Goal: Information Seeking & Learning: Learn about a topic

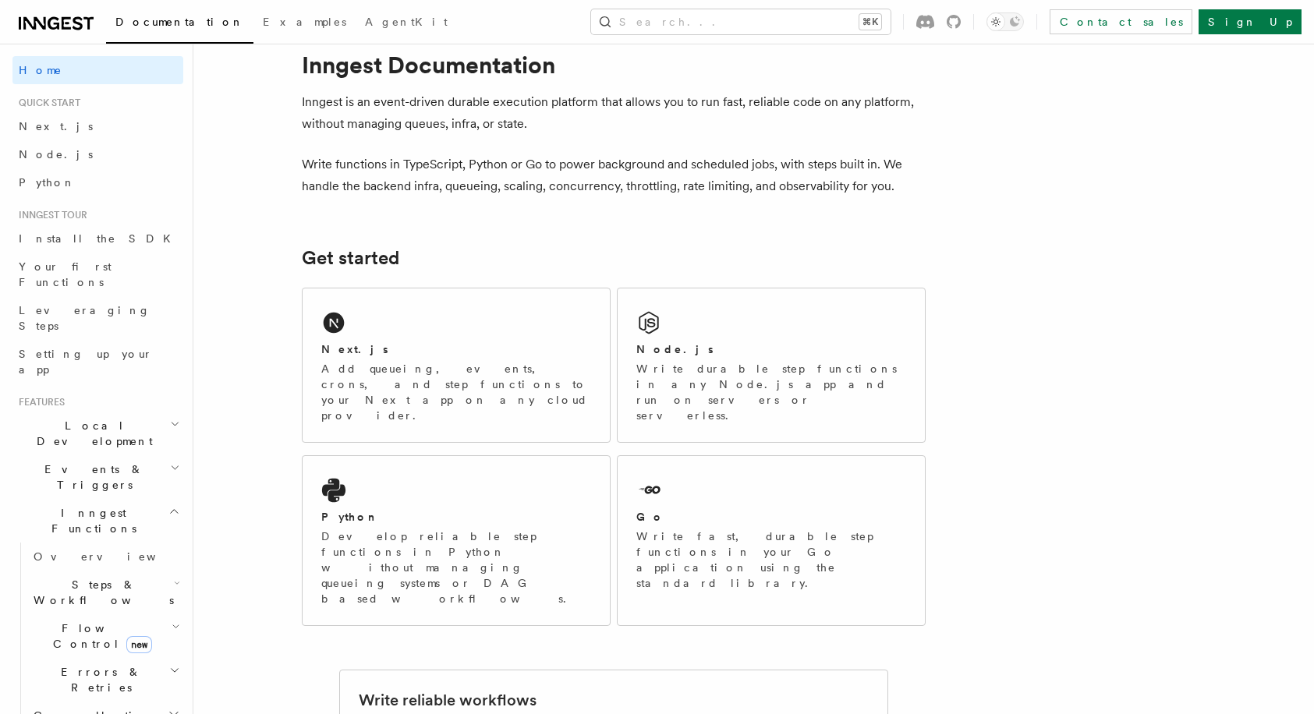
scroll to position [42, 0]
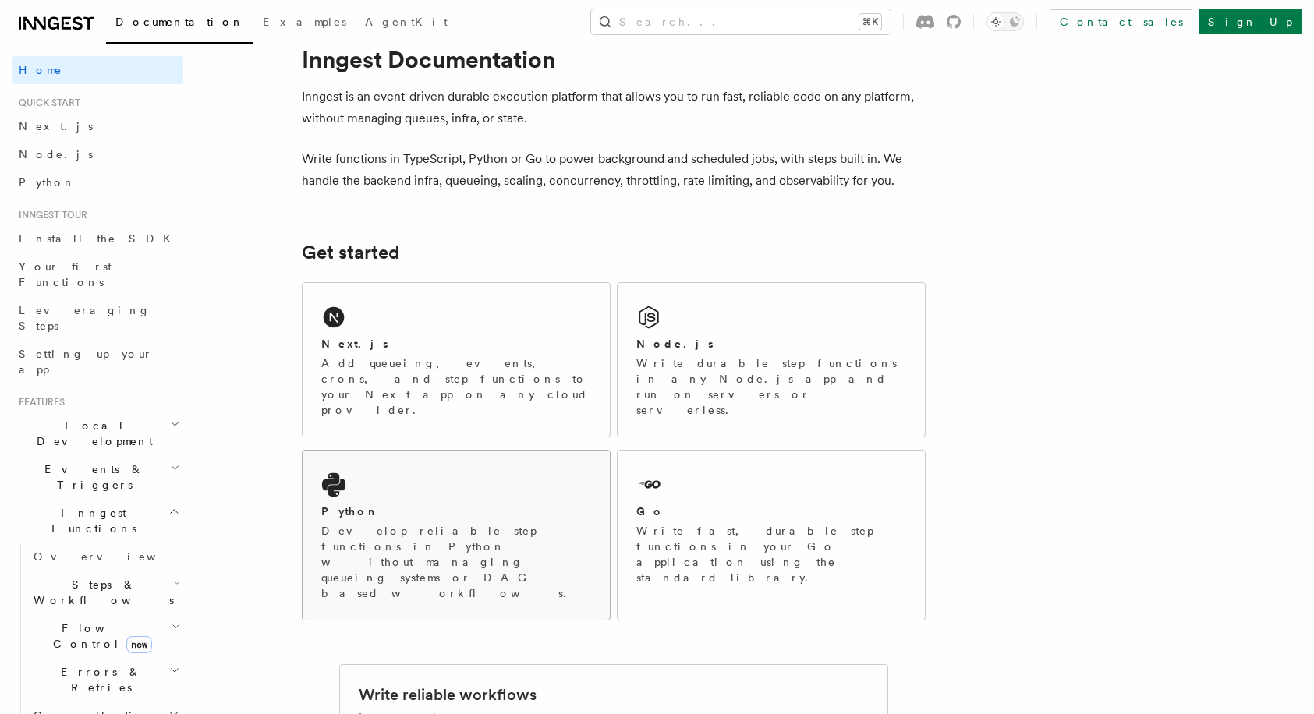
click at [444, 466] on div "Python Develop reliable step functions in Python without managing queueing syst…" at bounding box center [456, 535] width 307 height 169
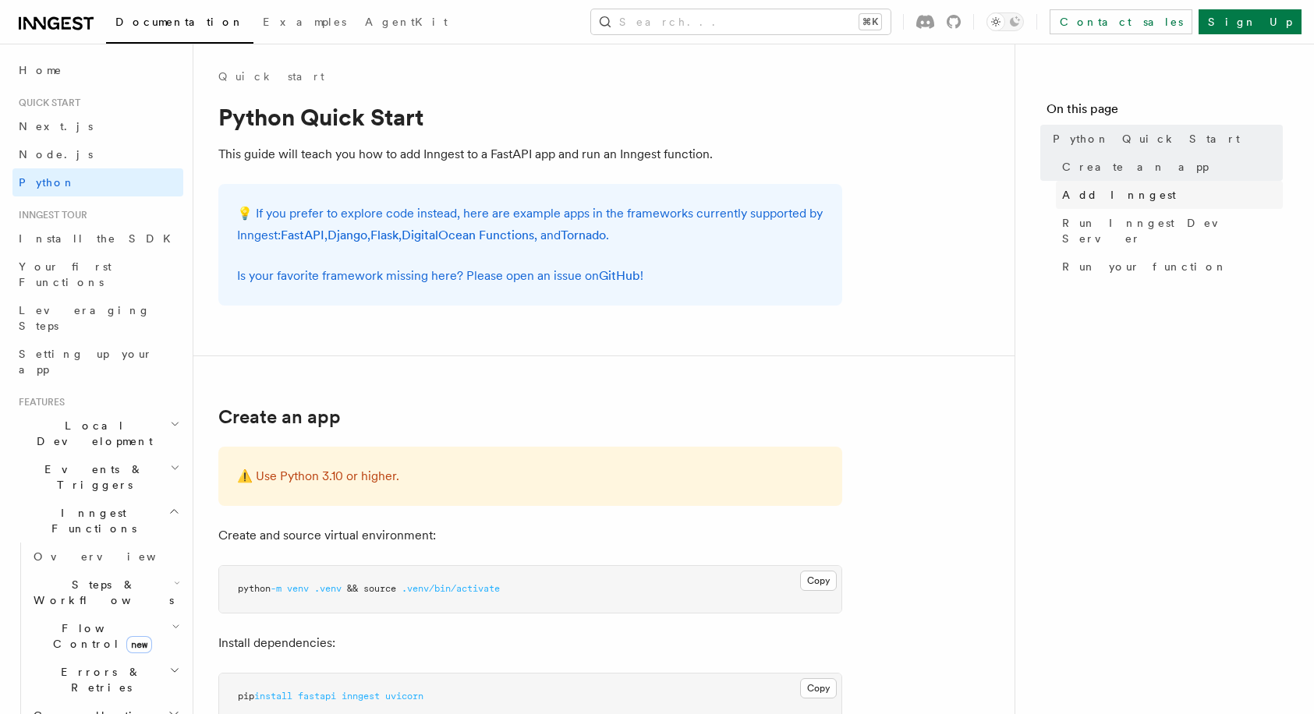
click at [1093, 200] on span "Add Inngest" at bounding box center [1119, 195] width 114 height 16
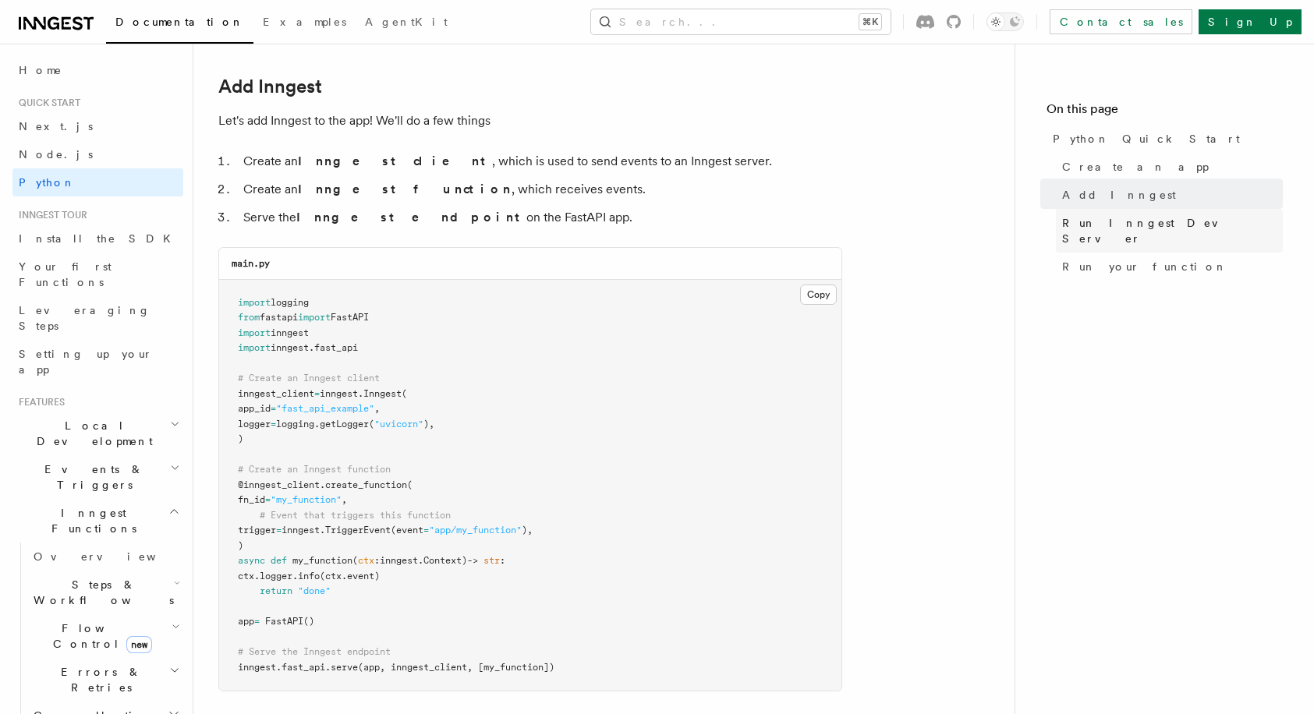
click at [1098, 225] on span "Run Inngest Dev Server" at bounding box center [1172, 230] width 221 height 31
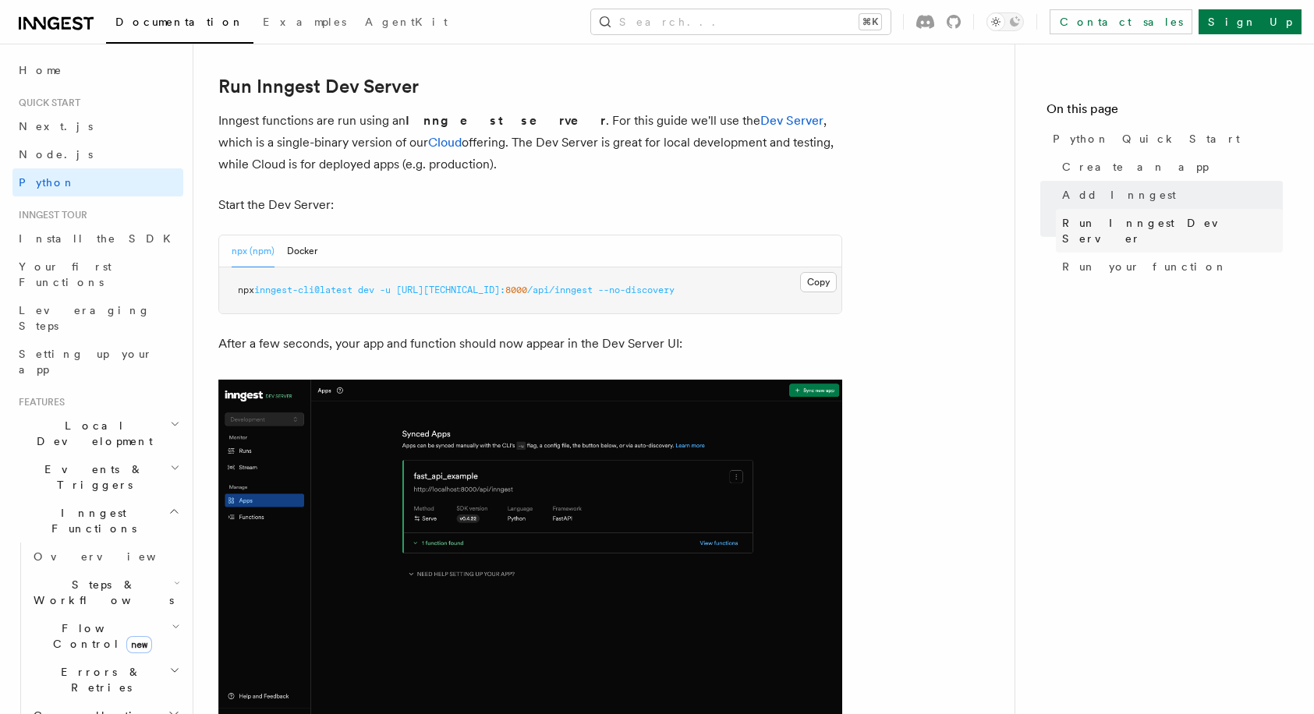
scroll to position [1904, 0]
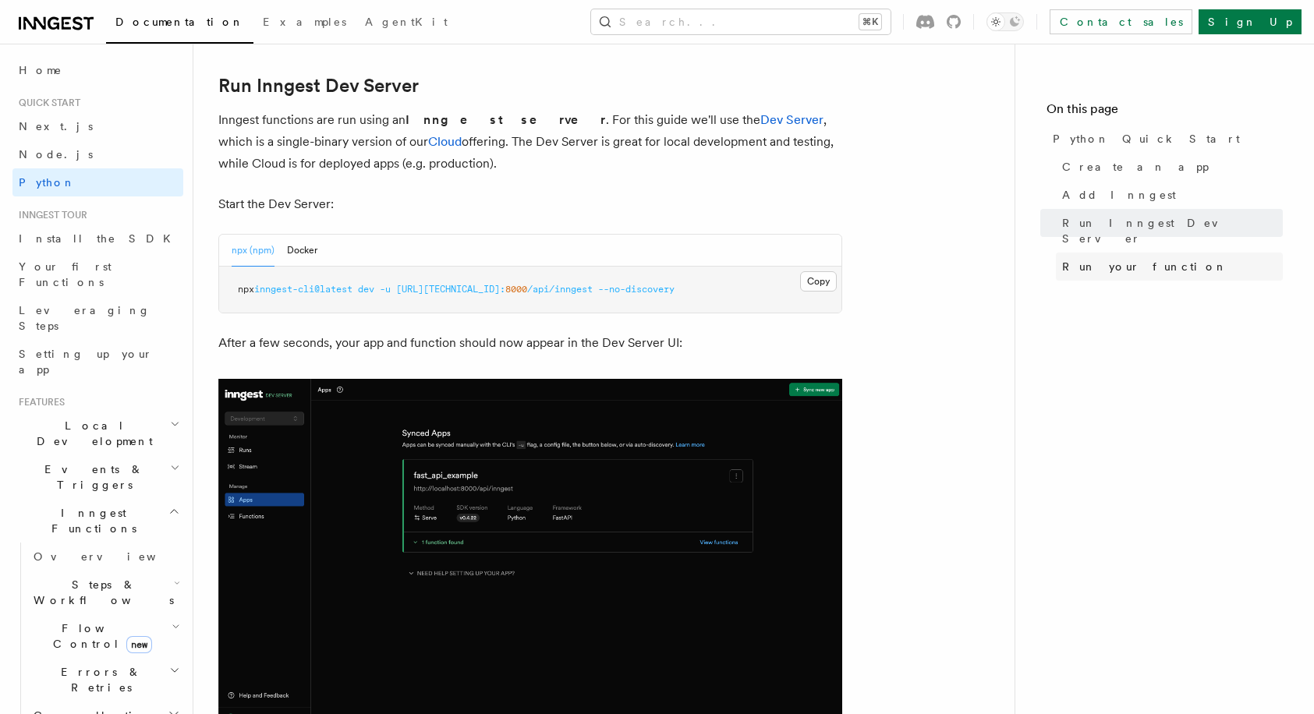
click at [1094, 259] on span "Run your function" at bounding box center [1144, 267] width 165 height 16
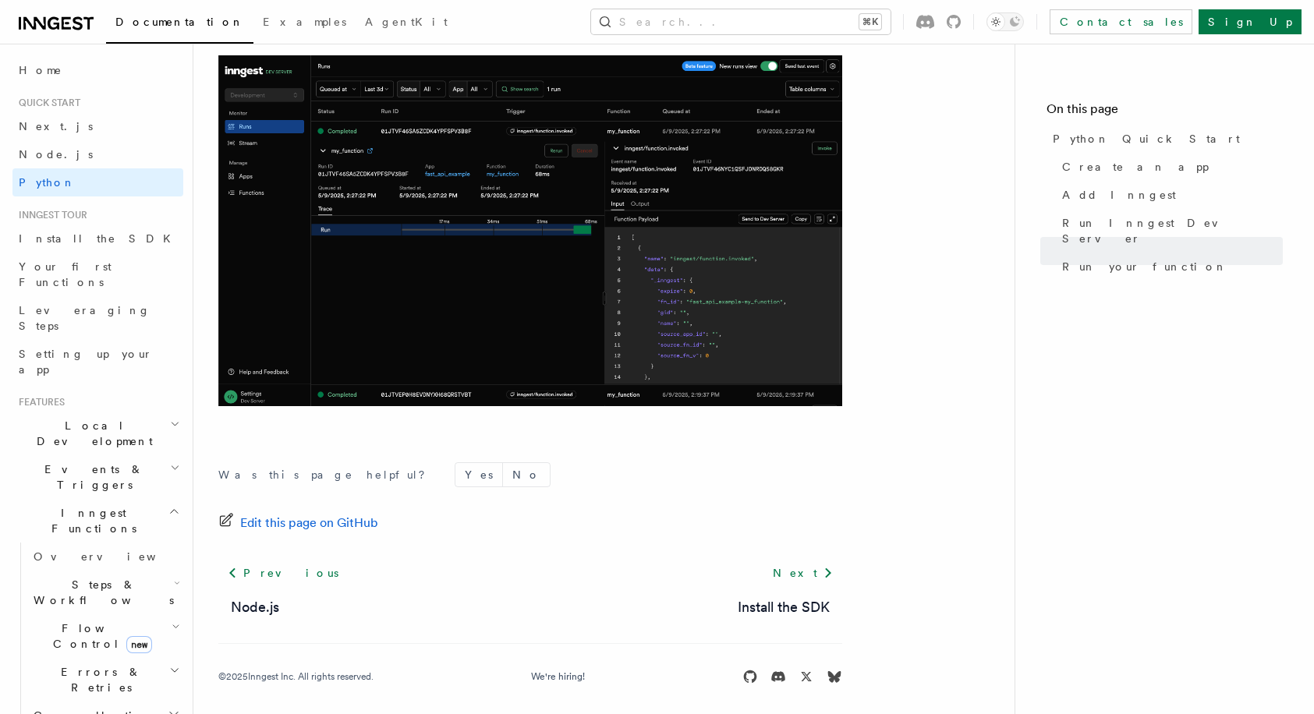
scroll to position [3217, 0]
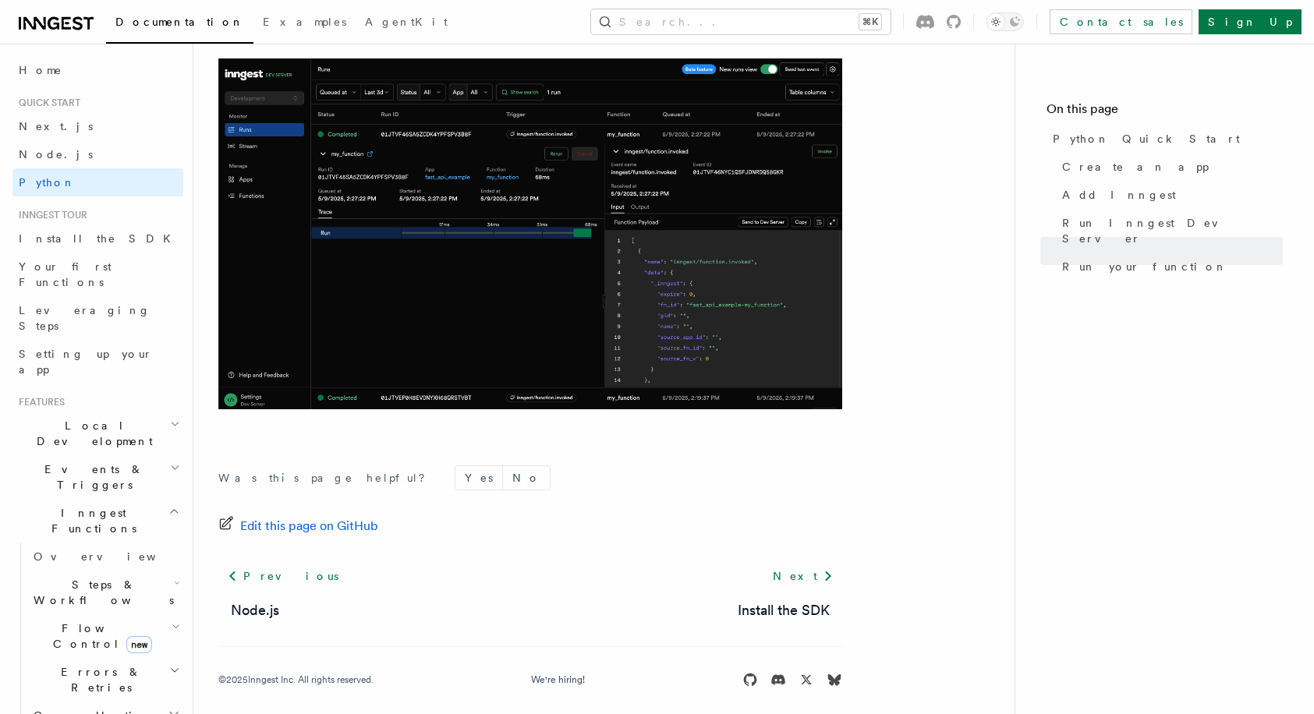
click at [105, 418] on span "Local Development" at bounding box center [91, 433] width 158 height 31
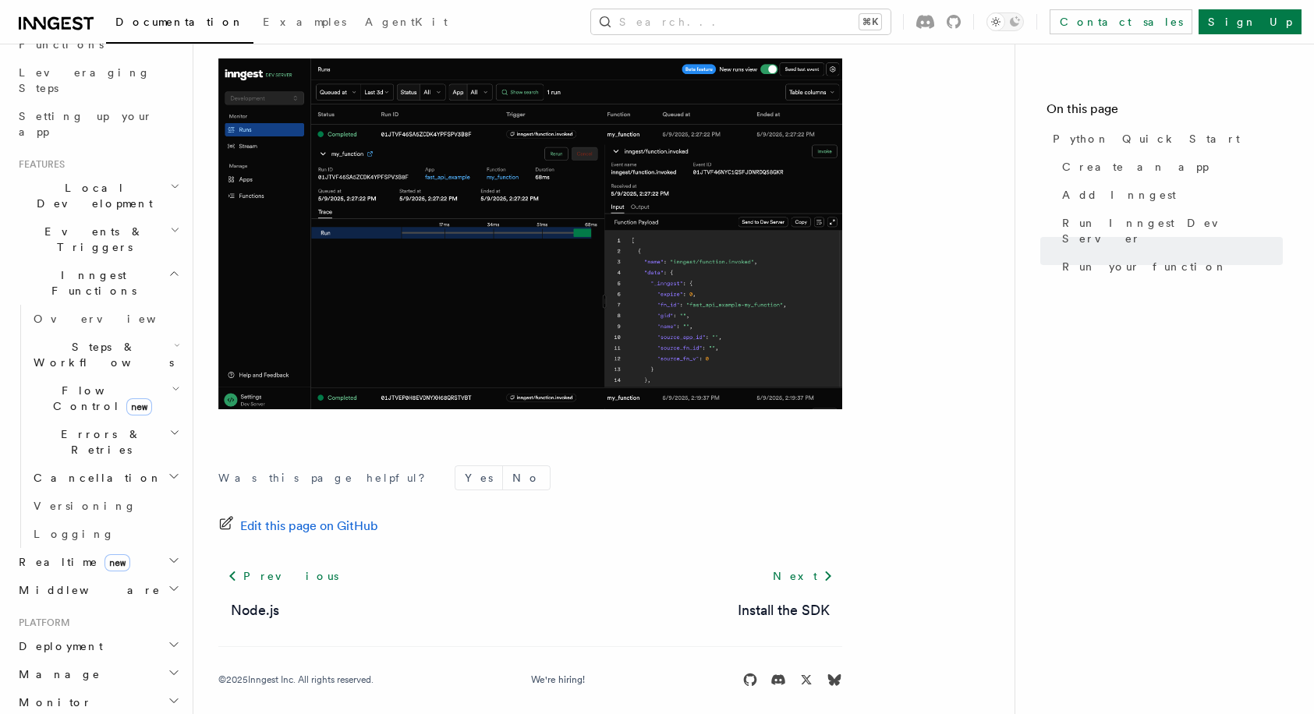
scroll to position [242, 0]
click at [171, 555] on icon "button" at bounding box center [174, 557] width 8 height 4
click at [172, 555] on icon "button" at bounding box center [174, 557] width 8 height 4
click at [163, 629] on h2 "Deployment" at bounding box center [97, 643] width 171 height 28
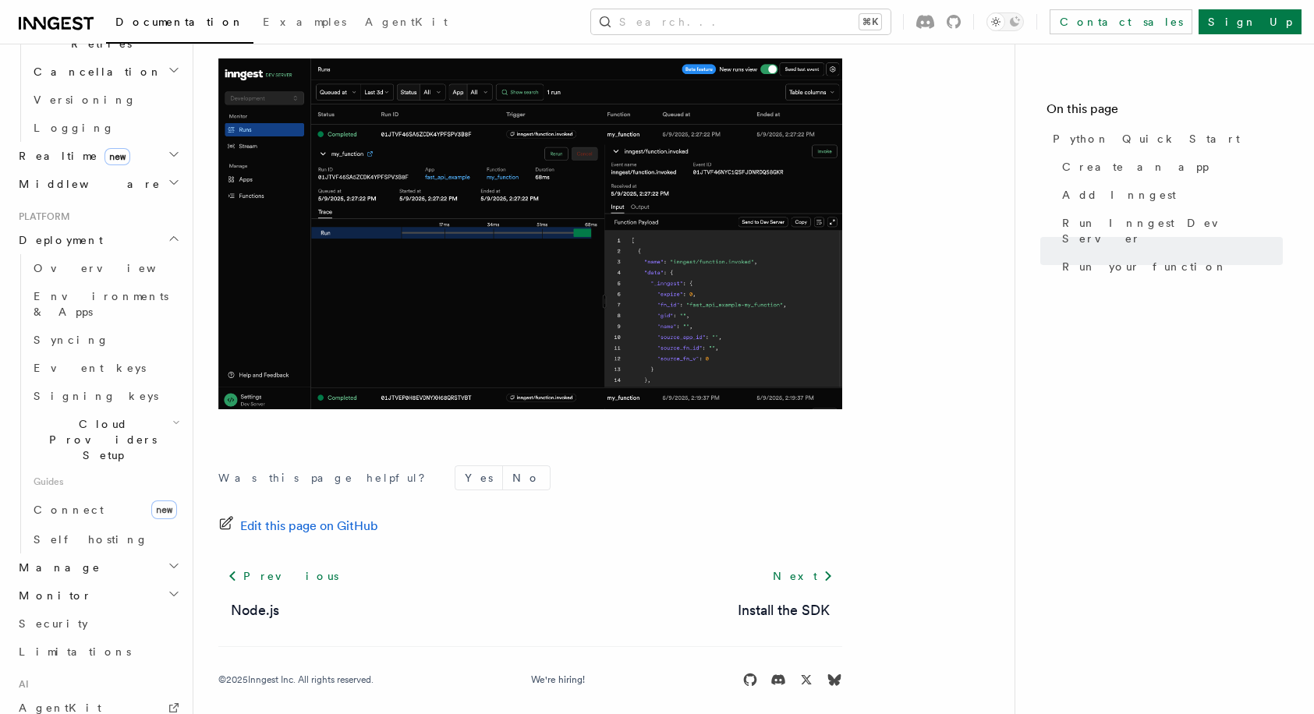
scroll to position [646, 0]
click at [172, 414] on icon "button" at bounding box center [176, 420] width 8 height 12
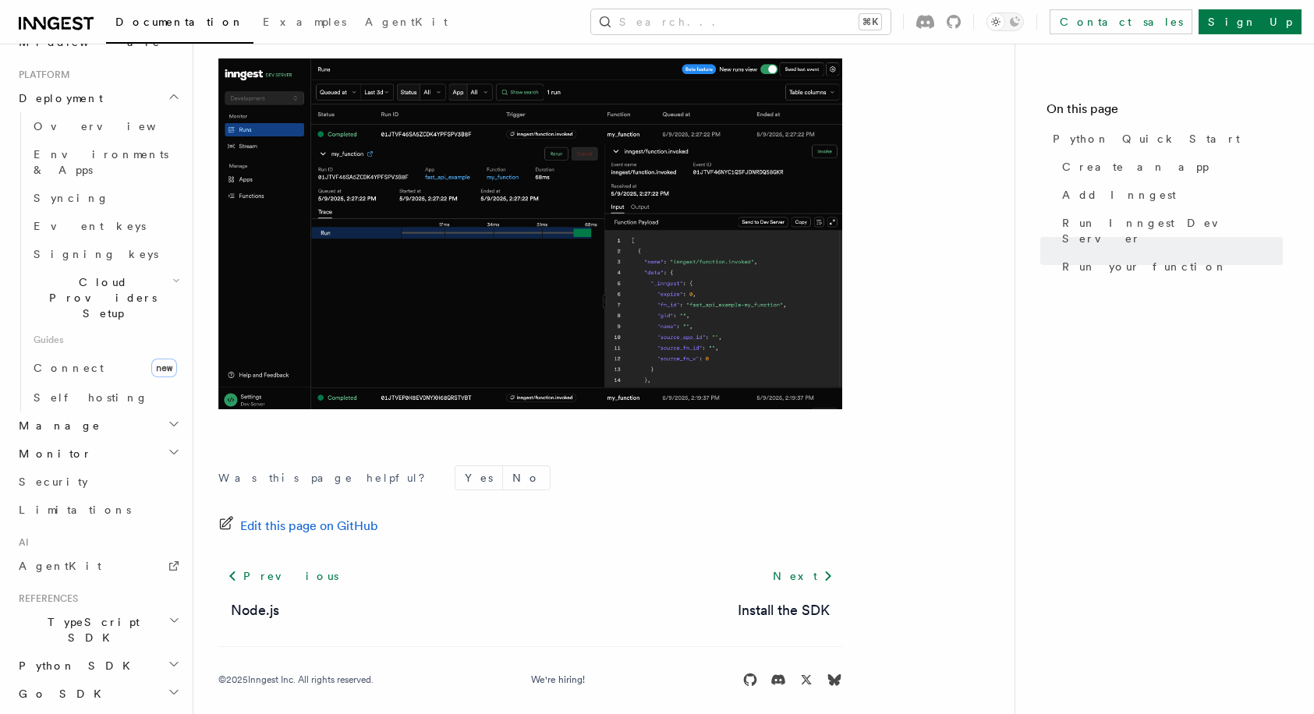
scroll to position [3229, 0]
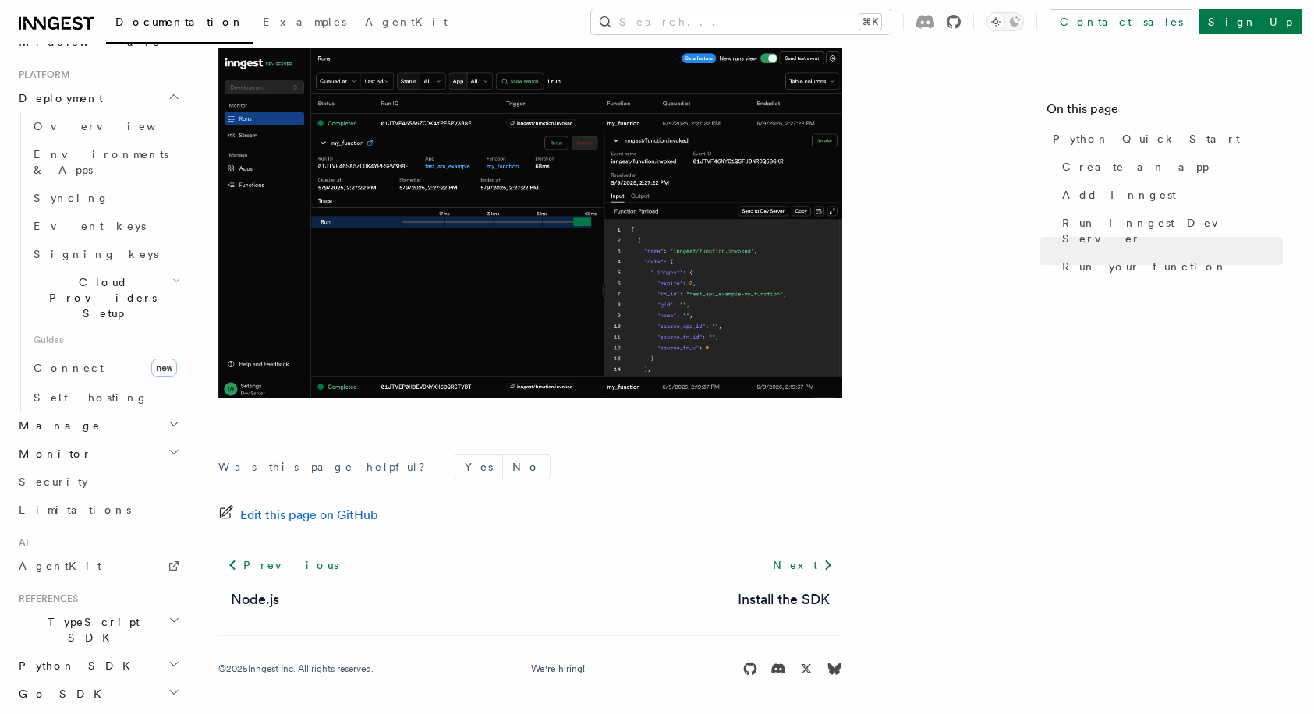
click at [961, 23] on icon at bounding box center [954, 22] width 14 height 14
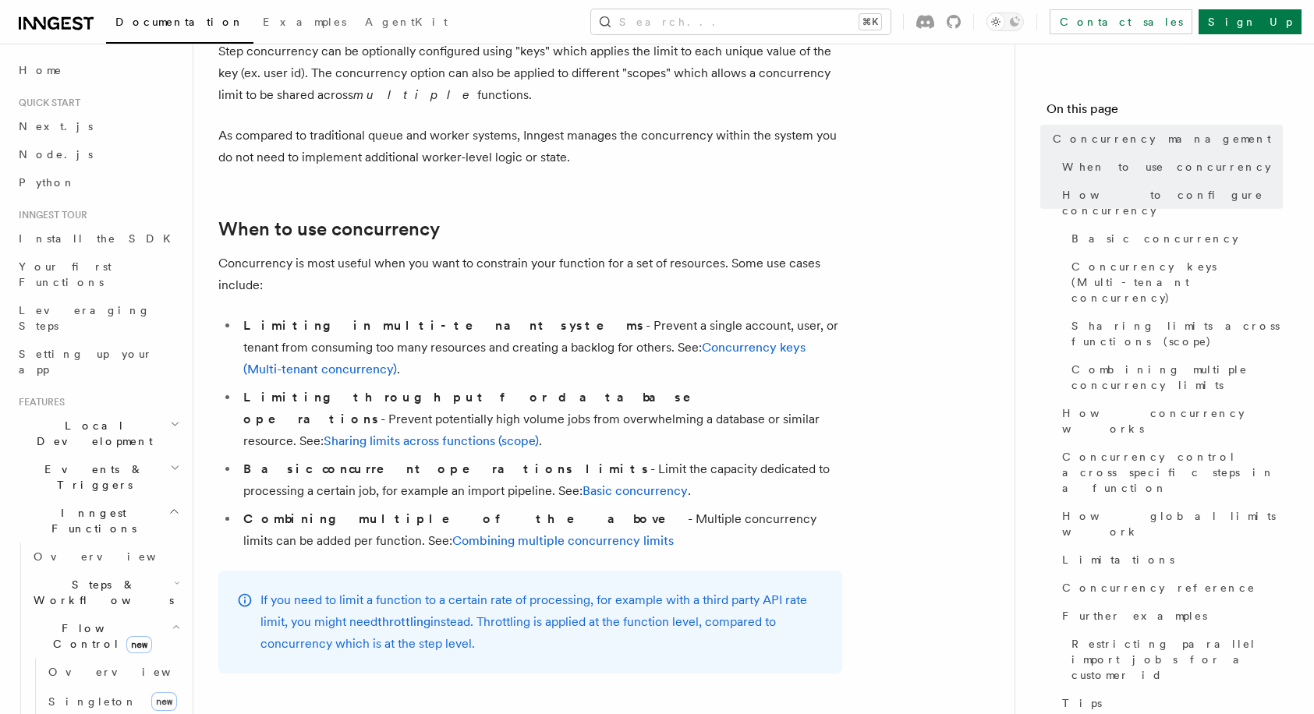
scroll to position [199, 0]
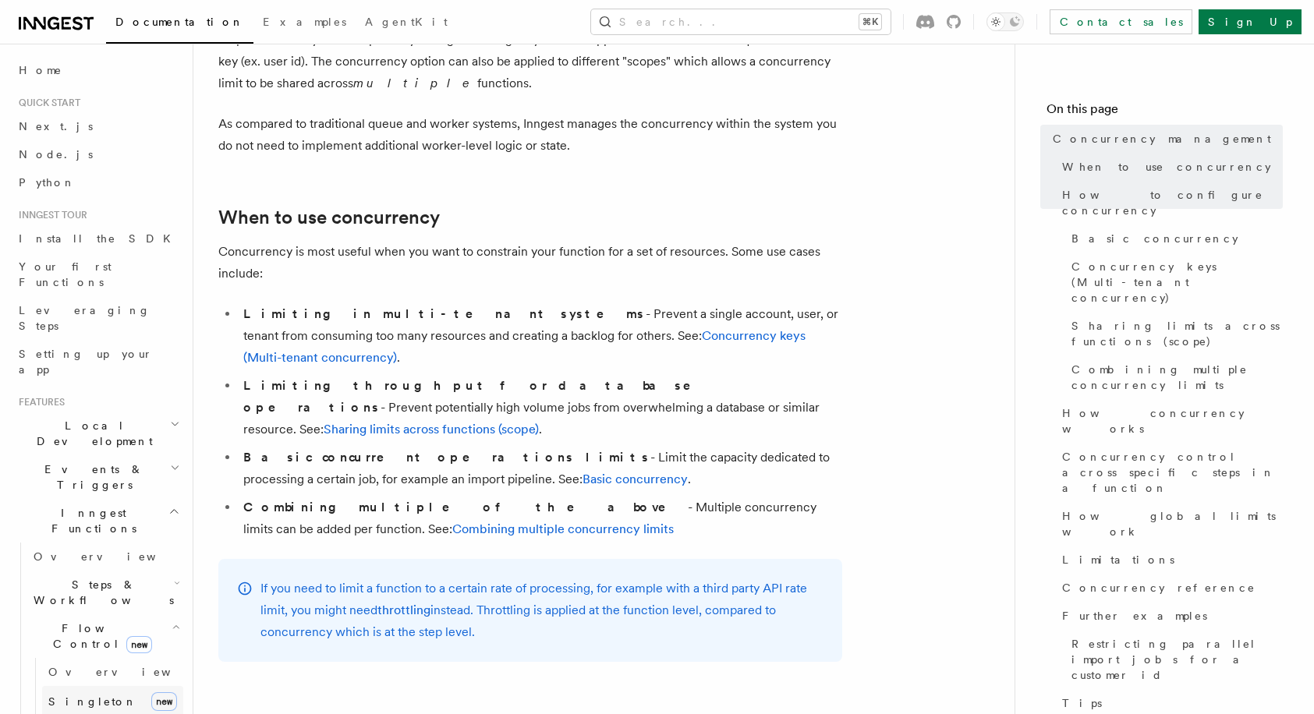
click at [85, 696] on span "Singleton" at bounding box center [92, 702] width 89 height 12
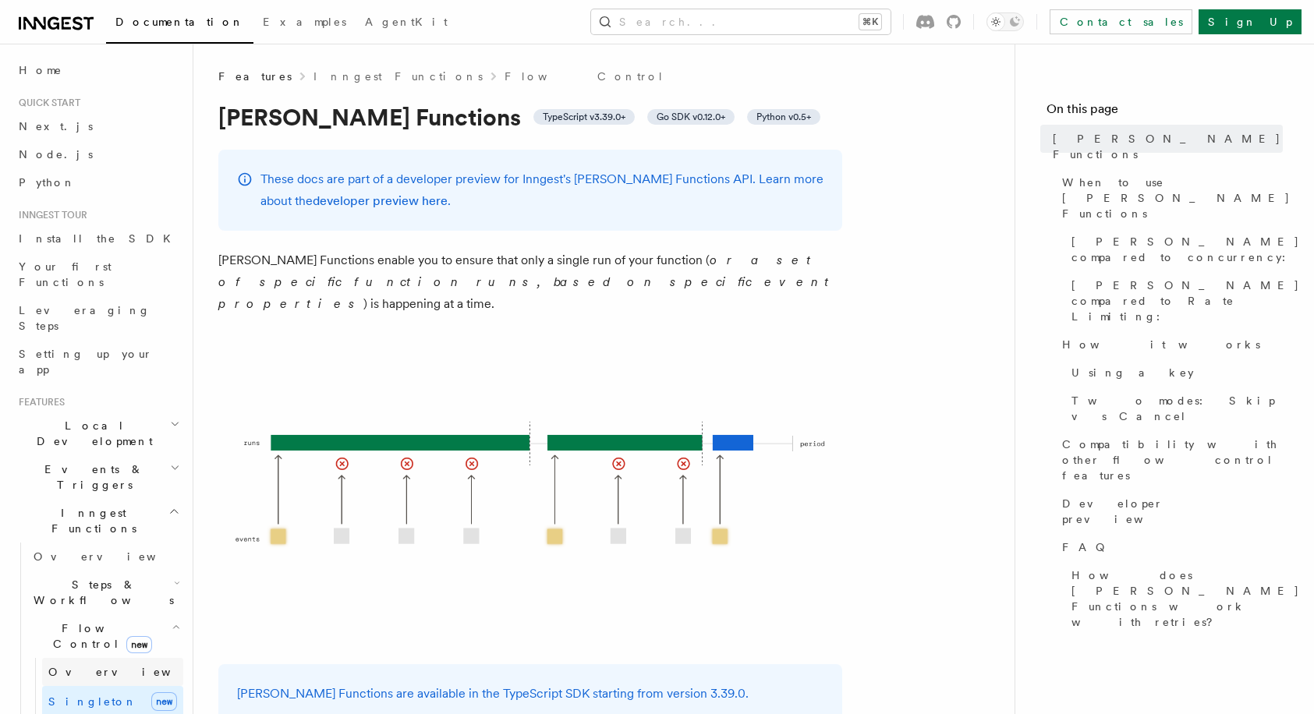
click at [83, 666] on span "Overview" at bounding box center [128, 672] width 161 height 12
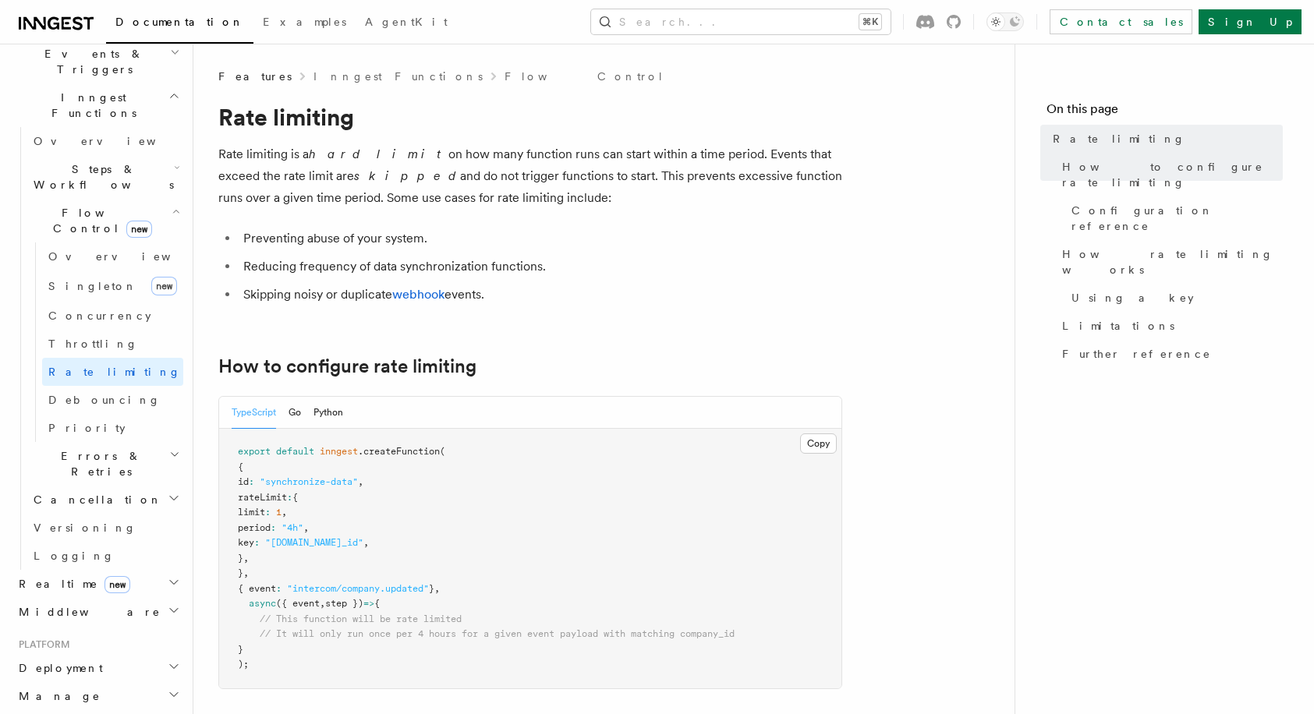
scroll to position [420, 0]
click at [89, 389] on span "Debouncing" at bounding box center [104, 395] width 112 height 12
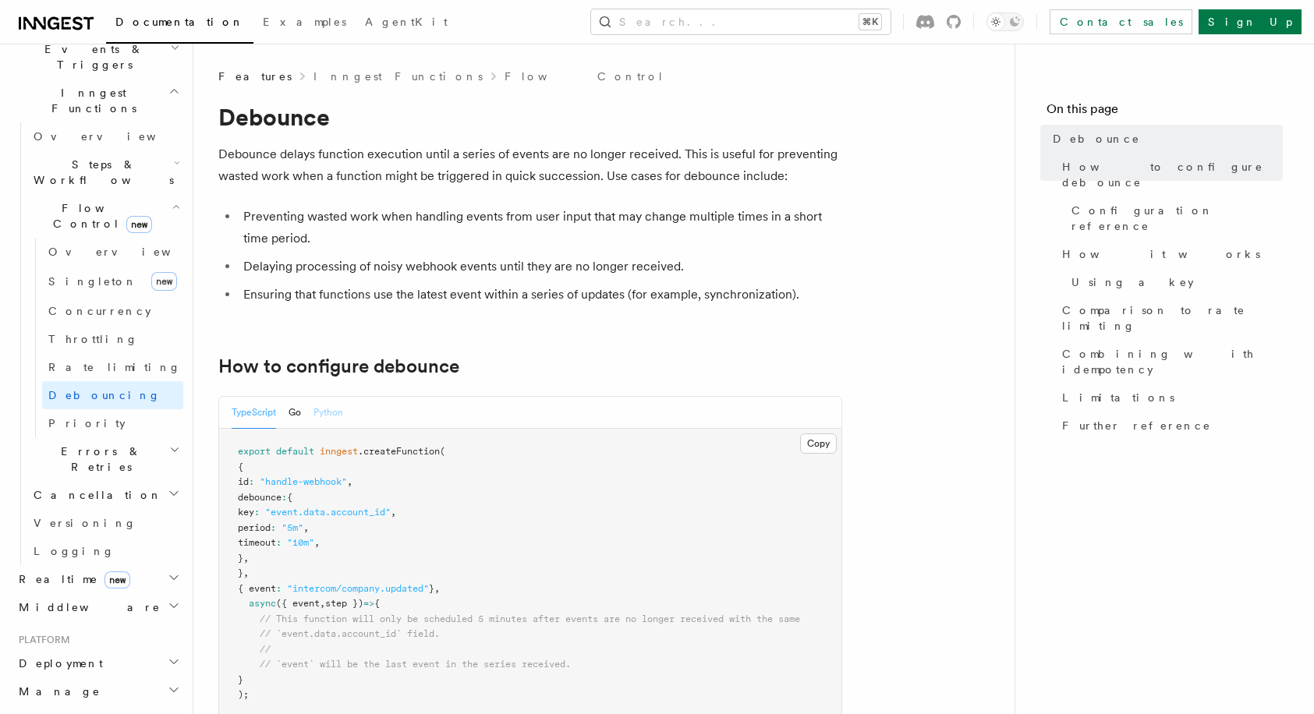
click at [340, 420] on button "Python" at bounding box center [328, 413] width 30 height 32
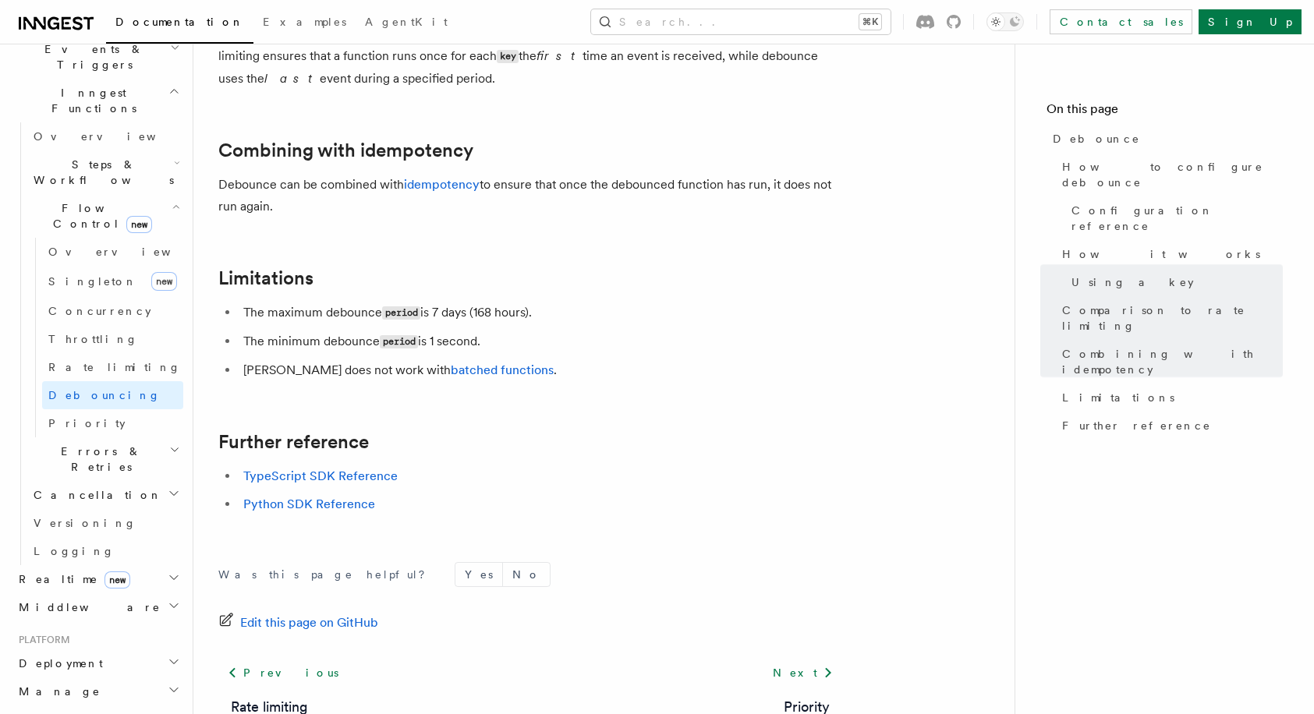
scroll to position [1606, 0]
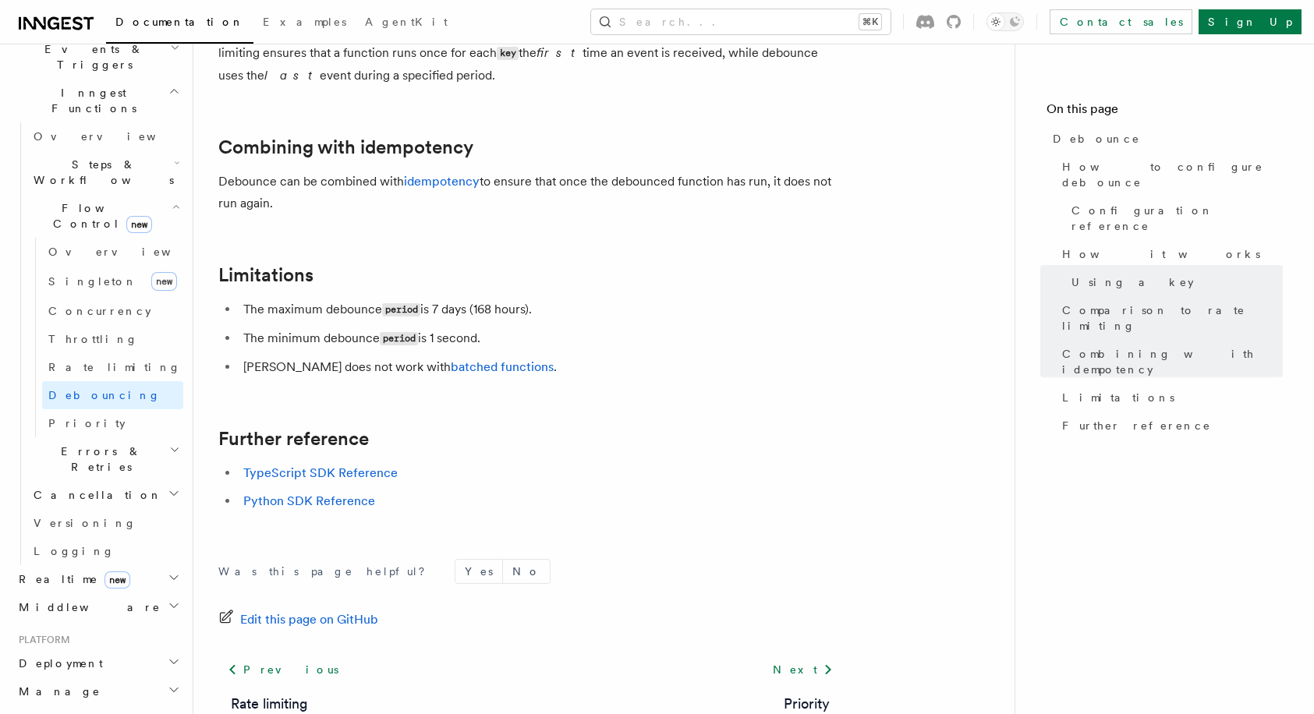
click at [158, 593] on h2 "Middleware" at bounding box center [97, 607] width 171 height 28
click at [97, 622] on link "Overview" at bounding box center [105, 636] width 156 height 28
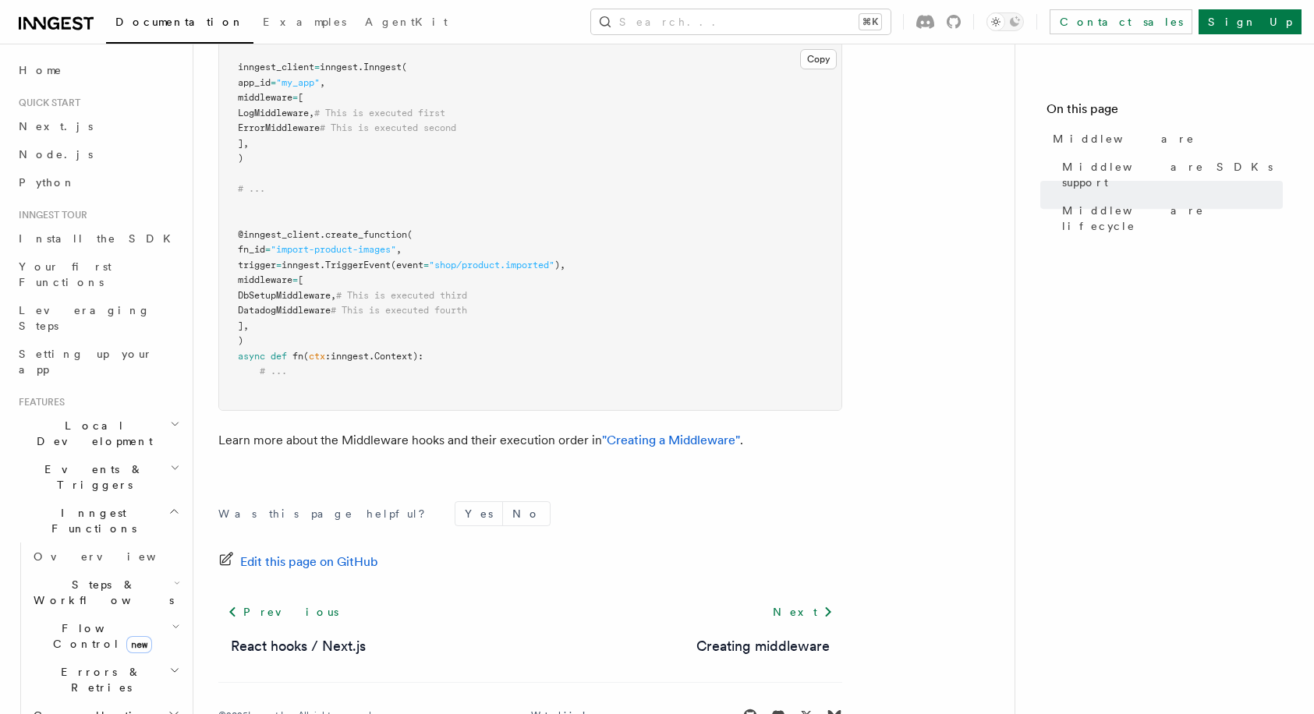
click at [58, 105] on span "Quick start" at bounding box center [46, 103] width 68 height 12
click at [53, 63] on link "Home" at bounding box center [97, 70] width 171 height 28
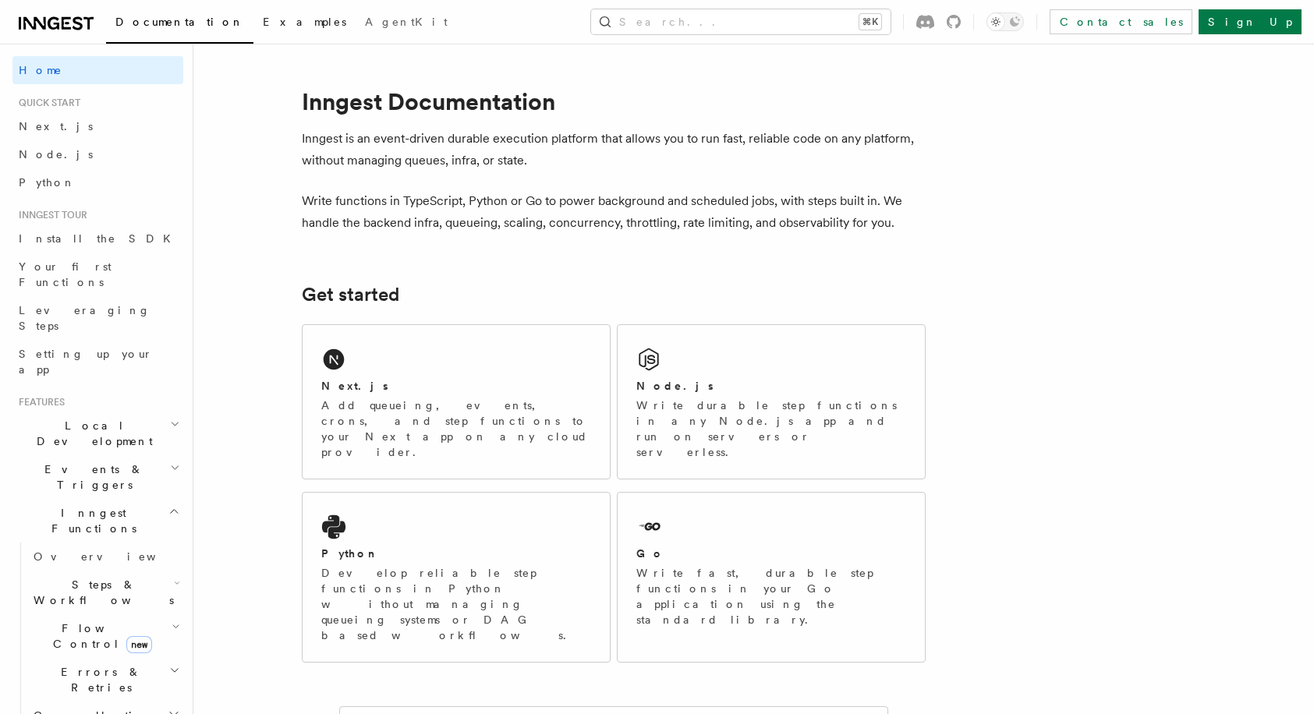
click at [263, 22] on span "Examples" at bounding box center [304, 22] width 83 height 12
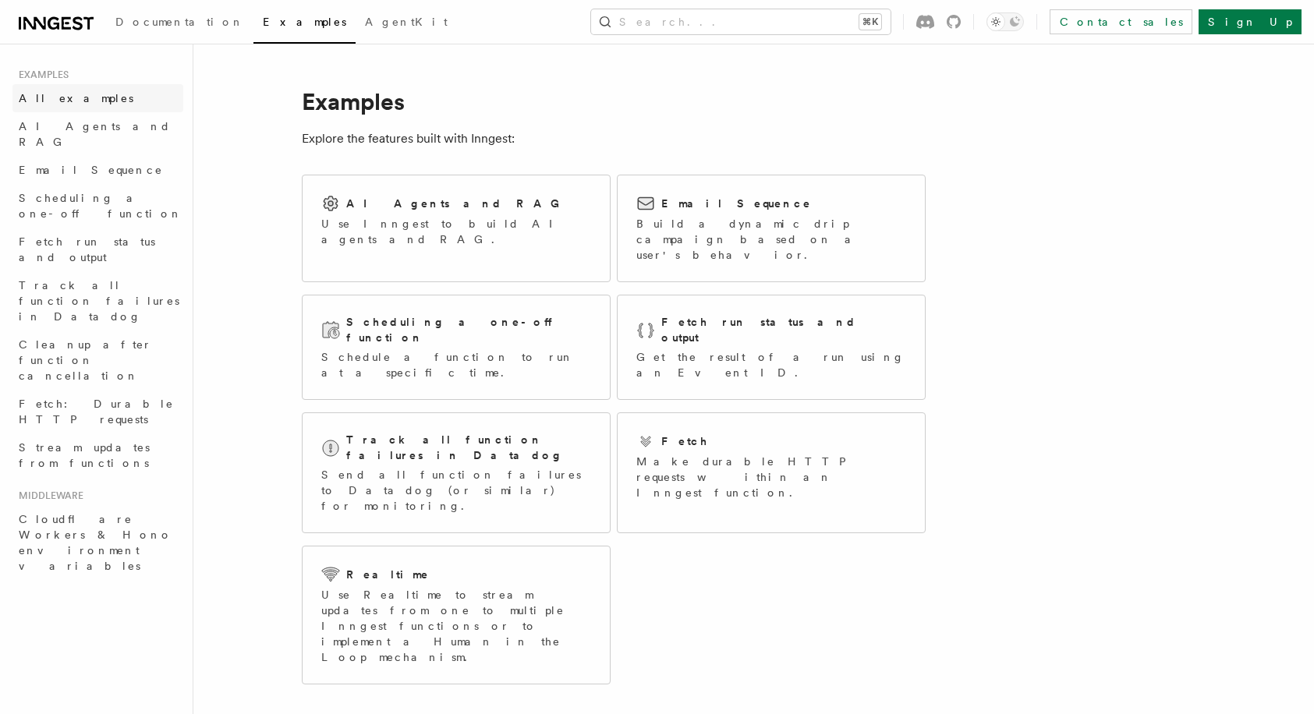
click at [80, 104] on span "All examples" at bounding box center [76, 98] width 115 height 16
click at [125, 441] on span "Stream updates from functions" at bounding box center [84, 455] width 131 height 28
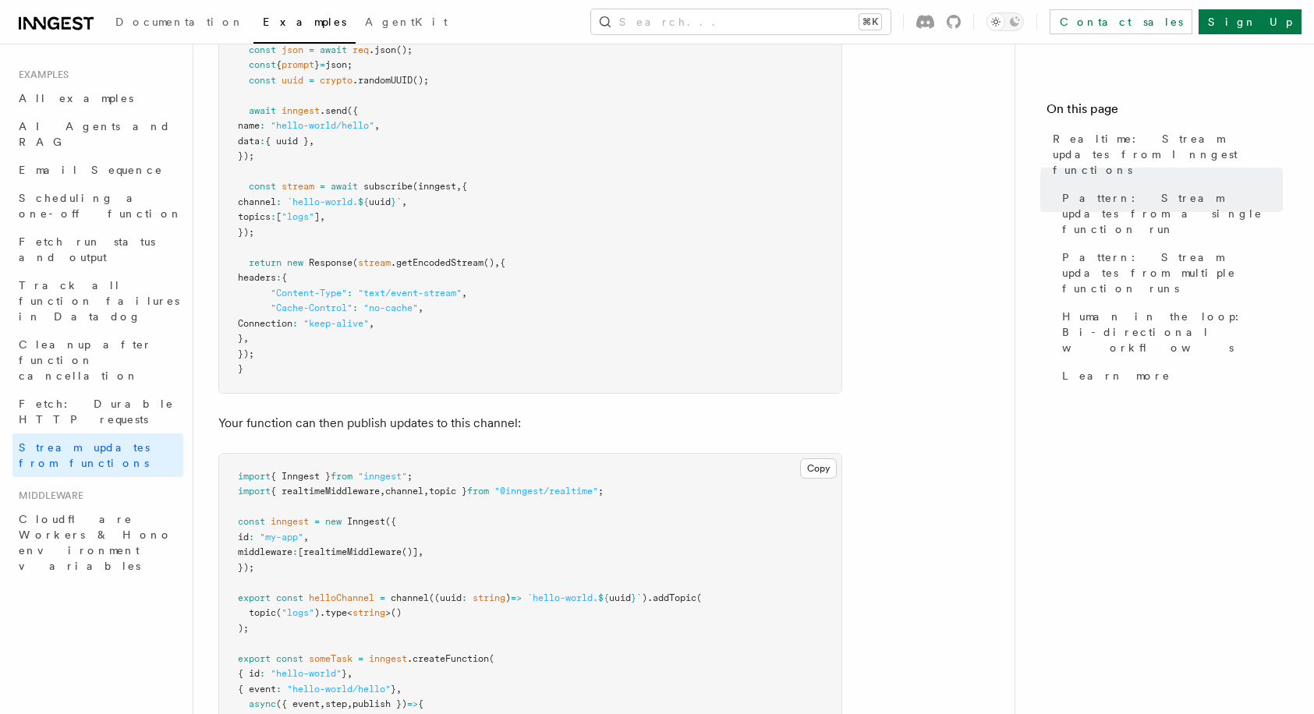
scroll to position [463, 0]
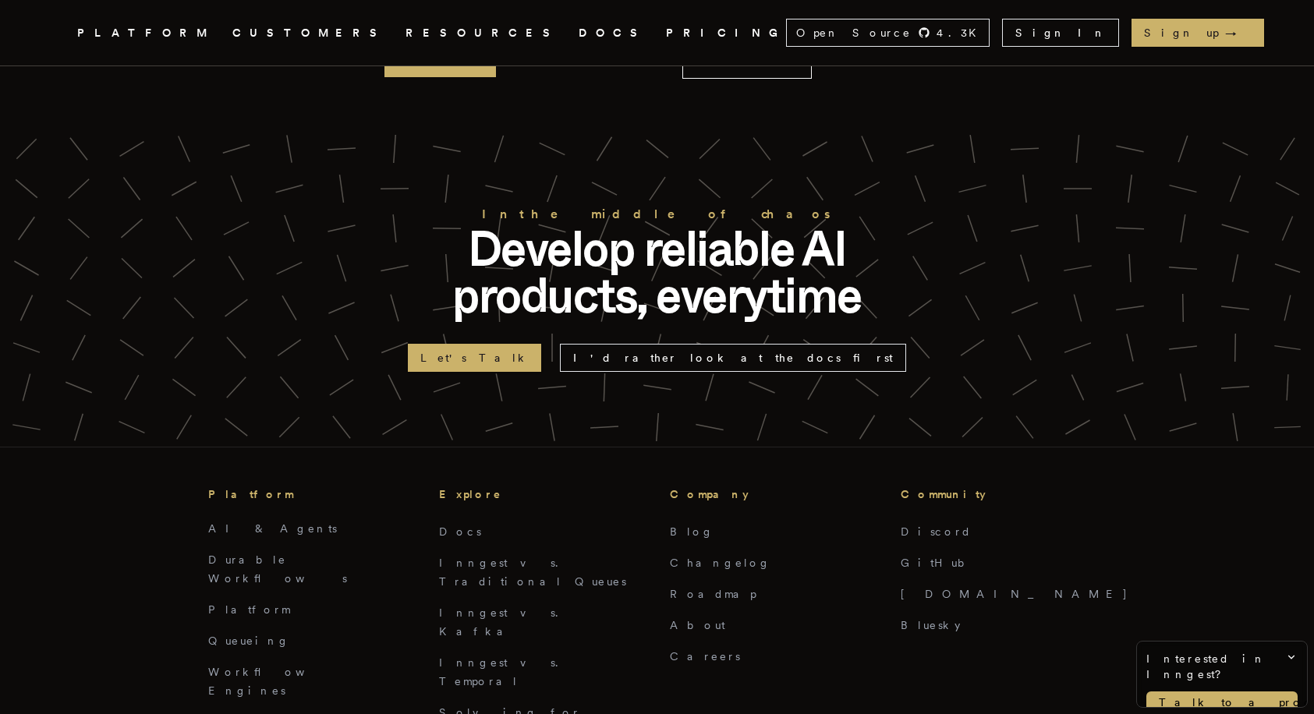
scroll to position [3787, 0]
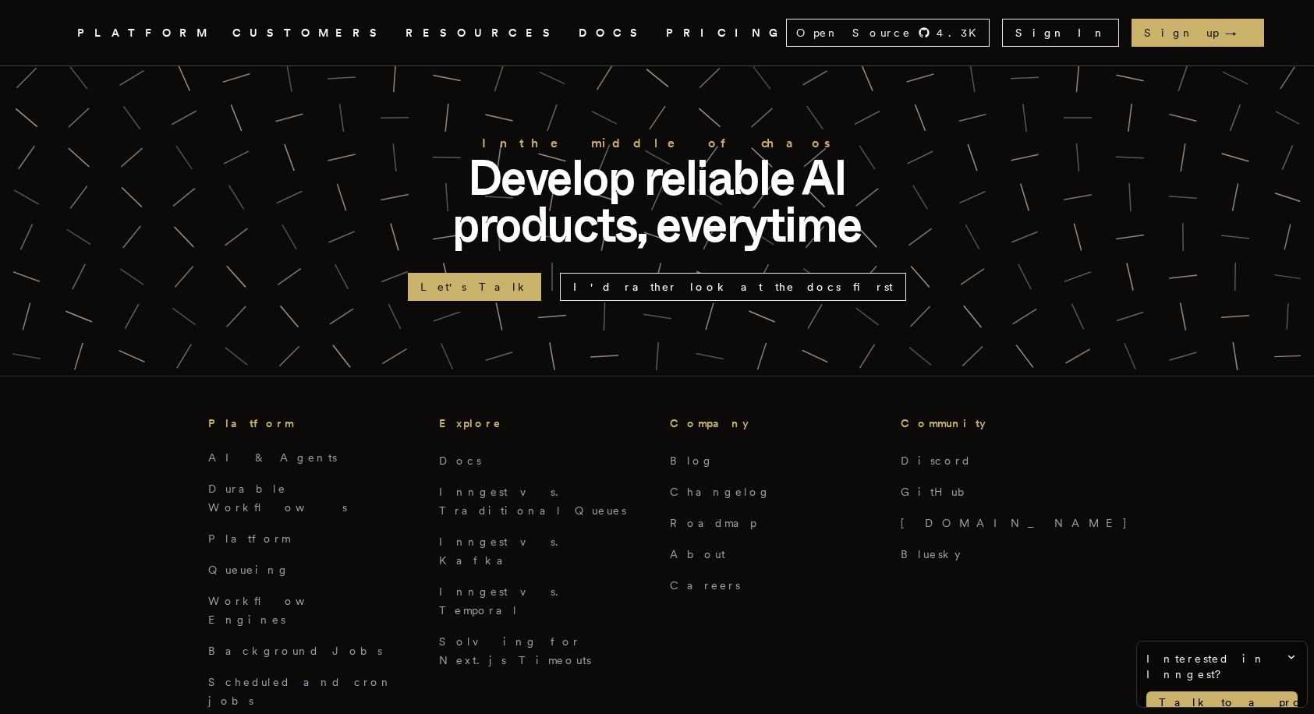
click at [495, 483] on li "Inngest vs. Traditional Queues" at bounding box center [542, 501] width 206 height 37
click at [495, 486] on link "Inngest vs. Traditional Queues" at bounding box center [532, 501] width 187 height 31
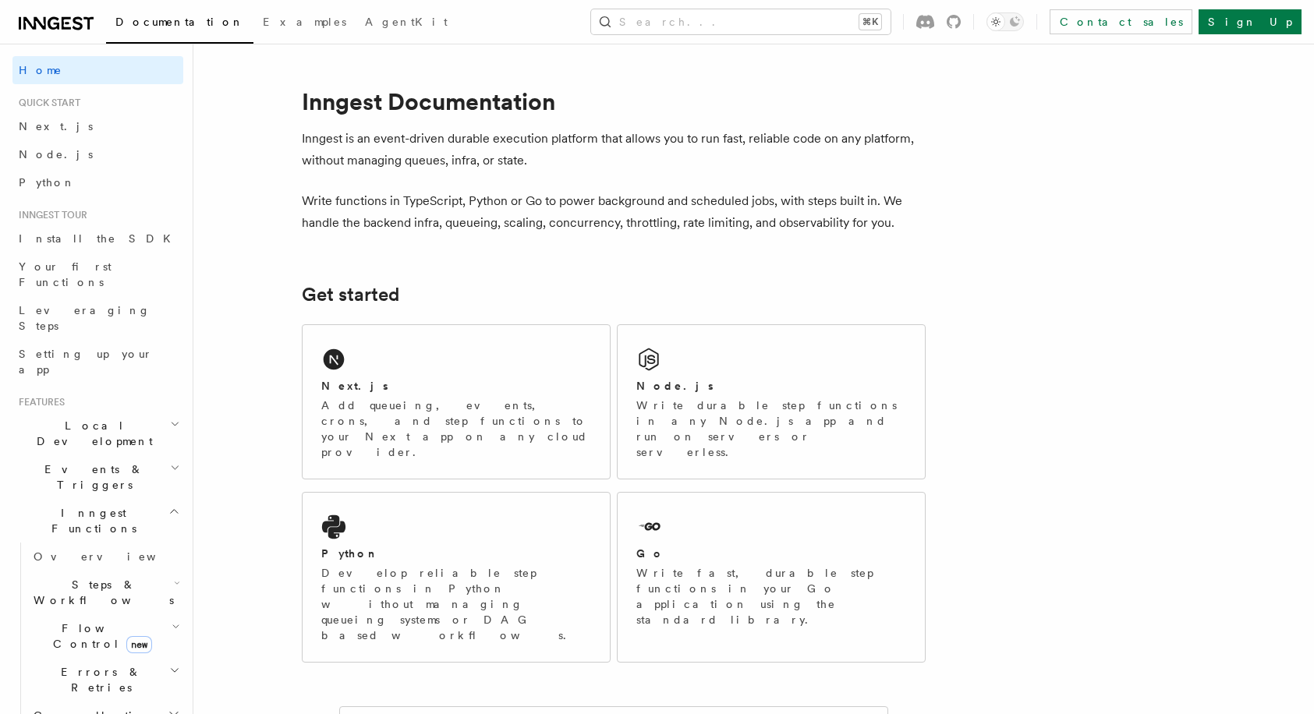
click at [123, 412] on h2 "Local Development" at bounding box center [97, 434] width 171 height 44
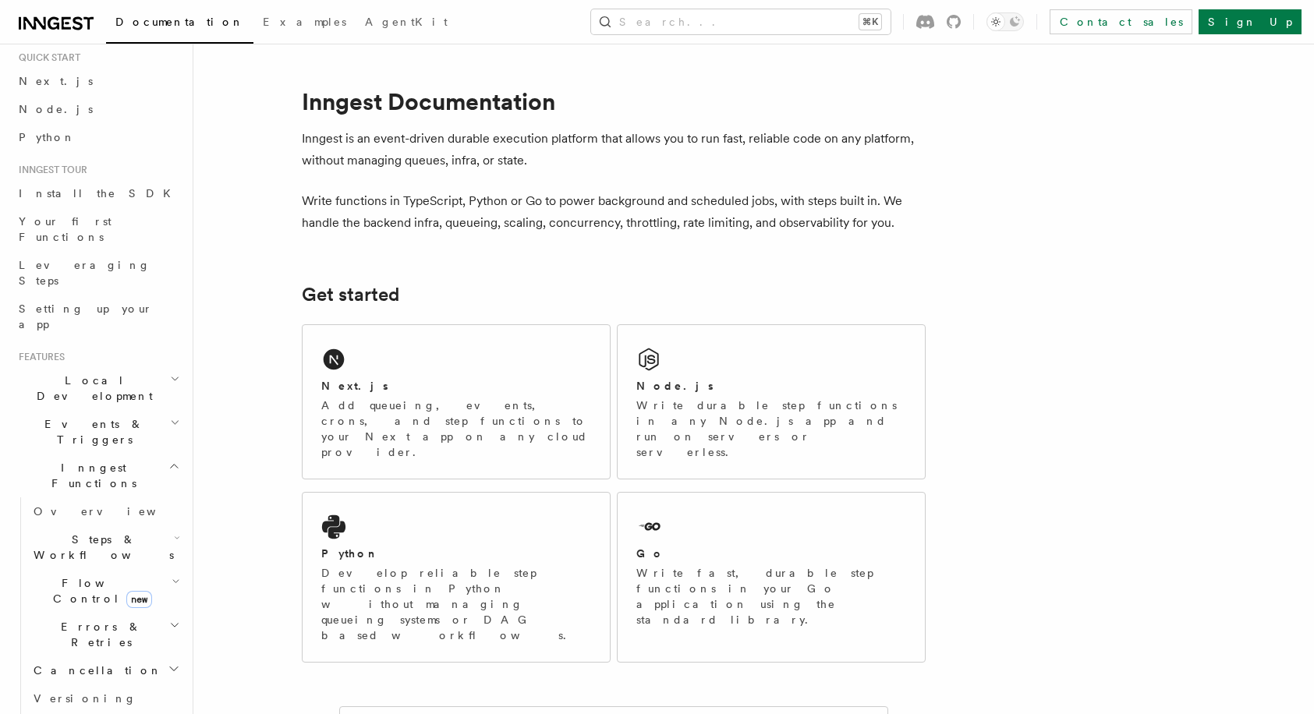
scroll to position [42, 0]
click at [88, 298] on link "Setting up your app" at bounding box center [97, 320] width 171 height 44
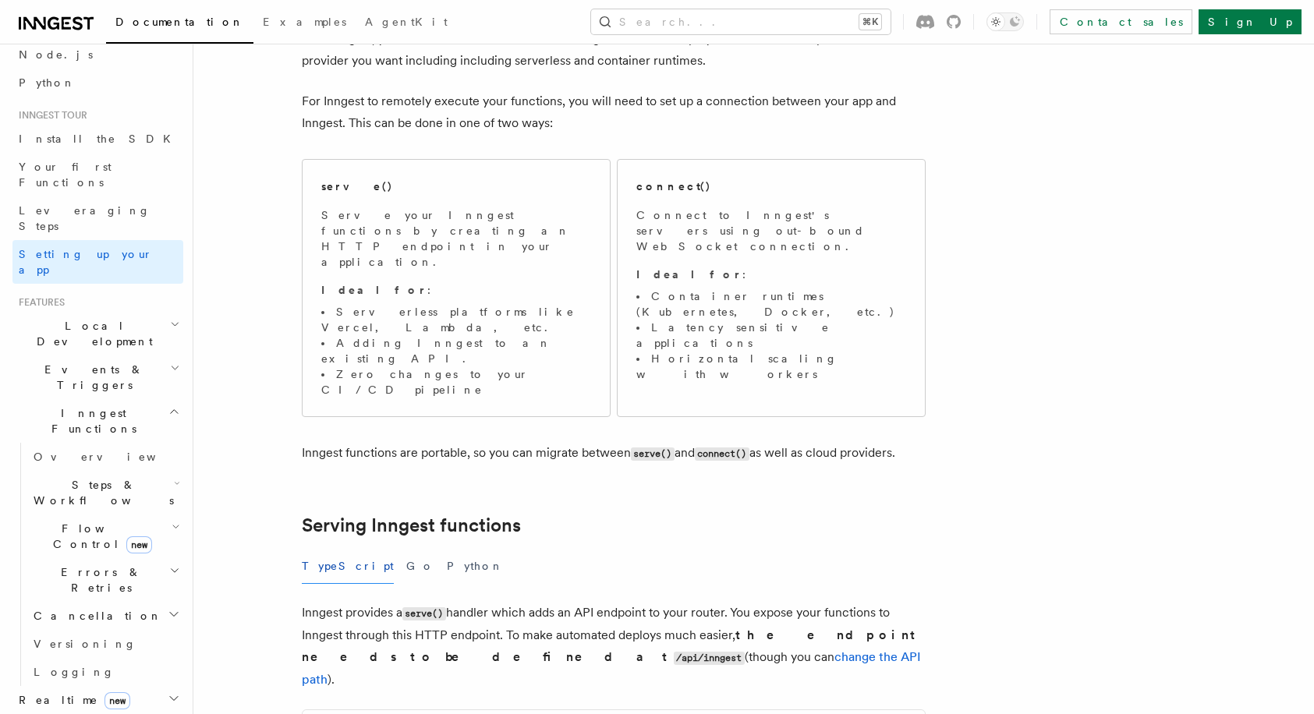
scroll to position [172, 0]
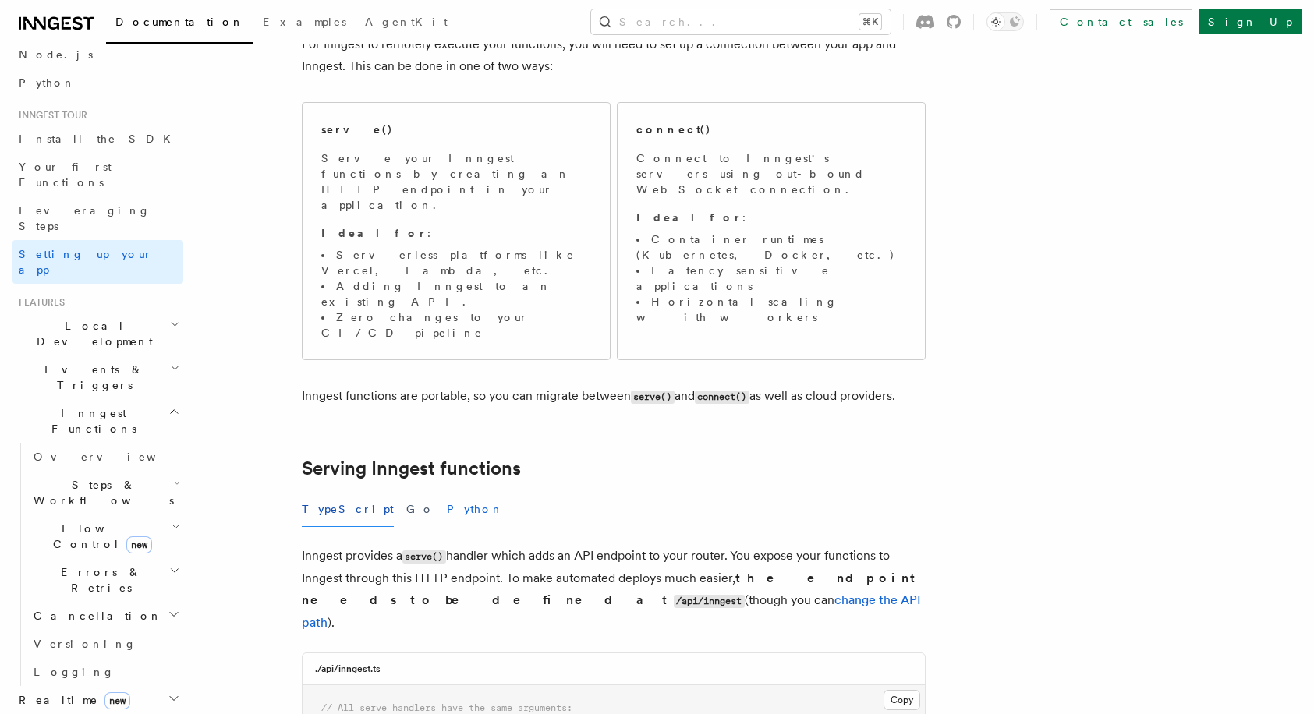
click at [447, 492] on button "Python" at bounding box center [475, 509] width 57 height 35
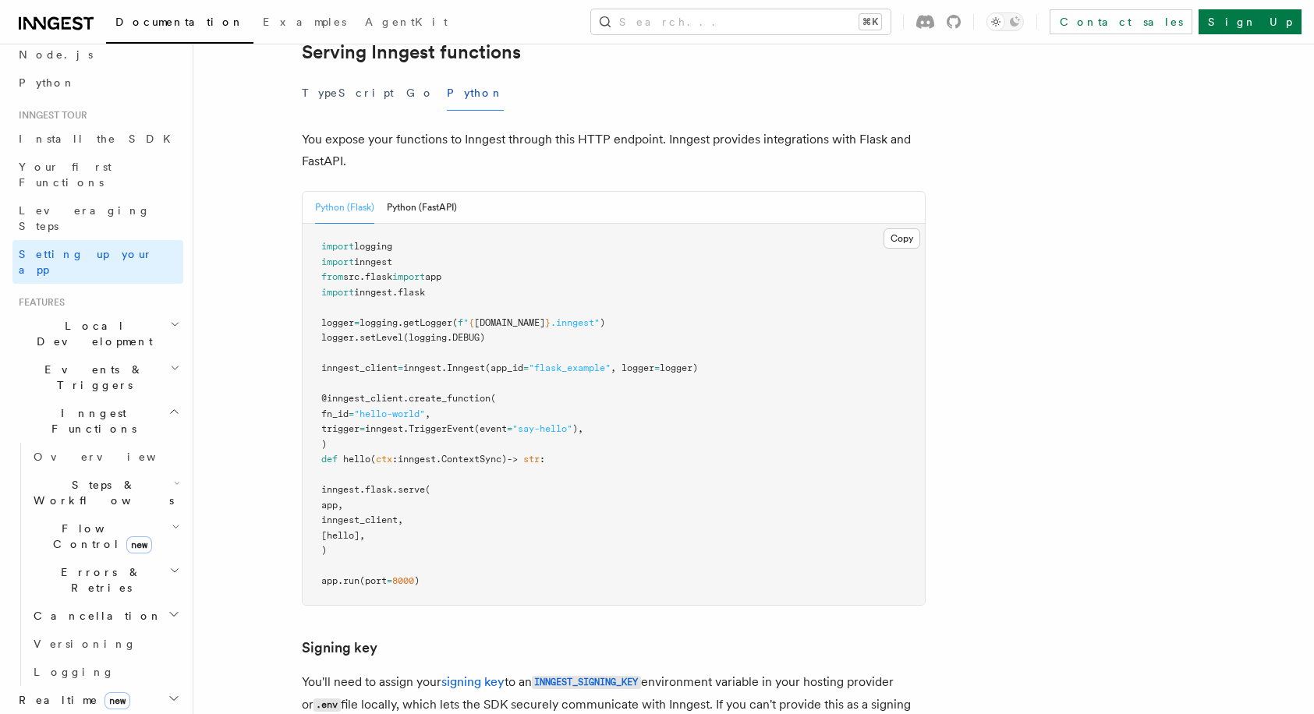
scroll to position [593, 0]
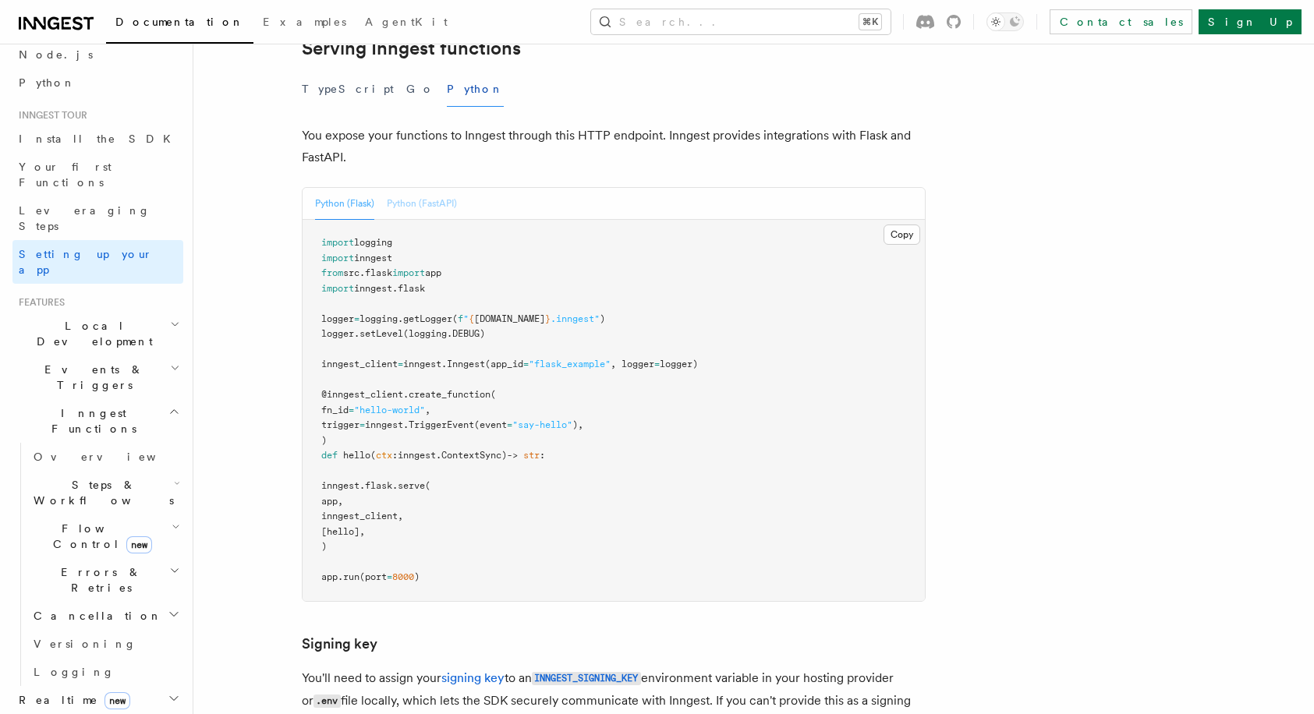
click at [423, 188] on button "Python (FastAPI)" at bounding box center [422, 204] width 70 height 32
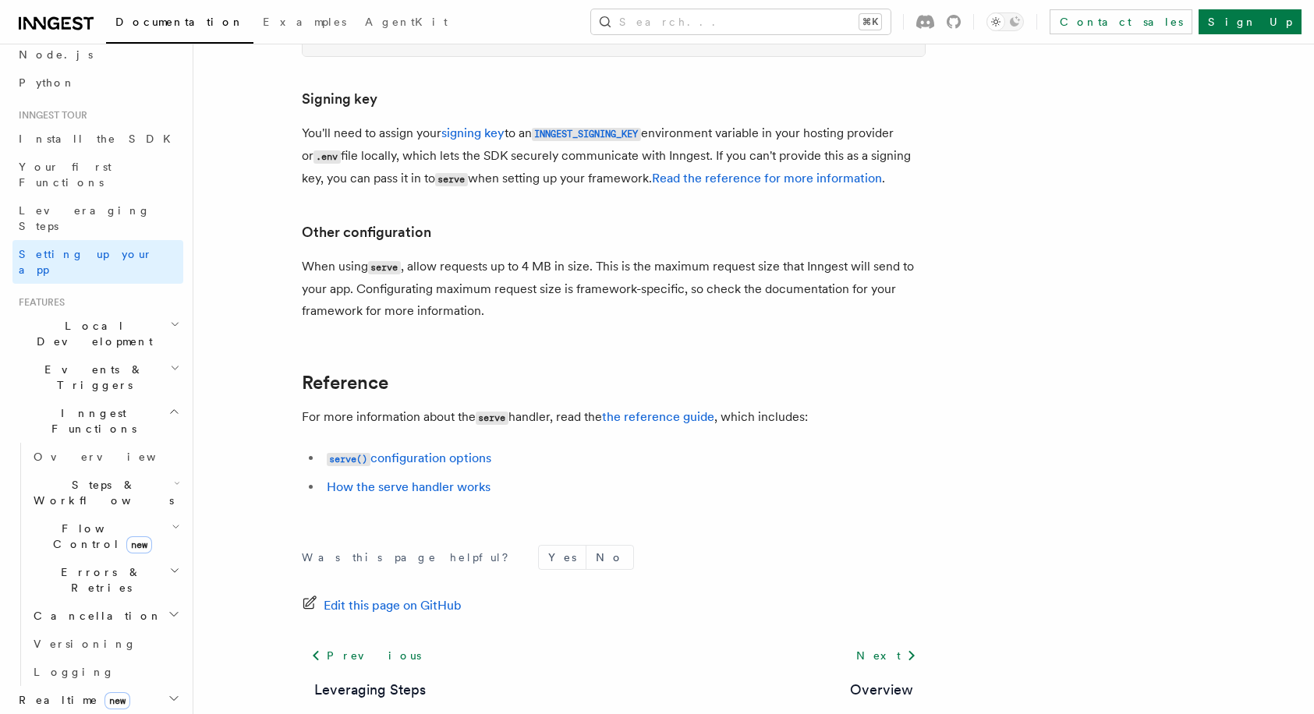
scroll to position [1161, 0]
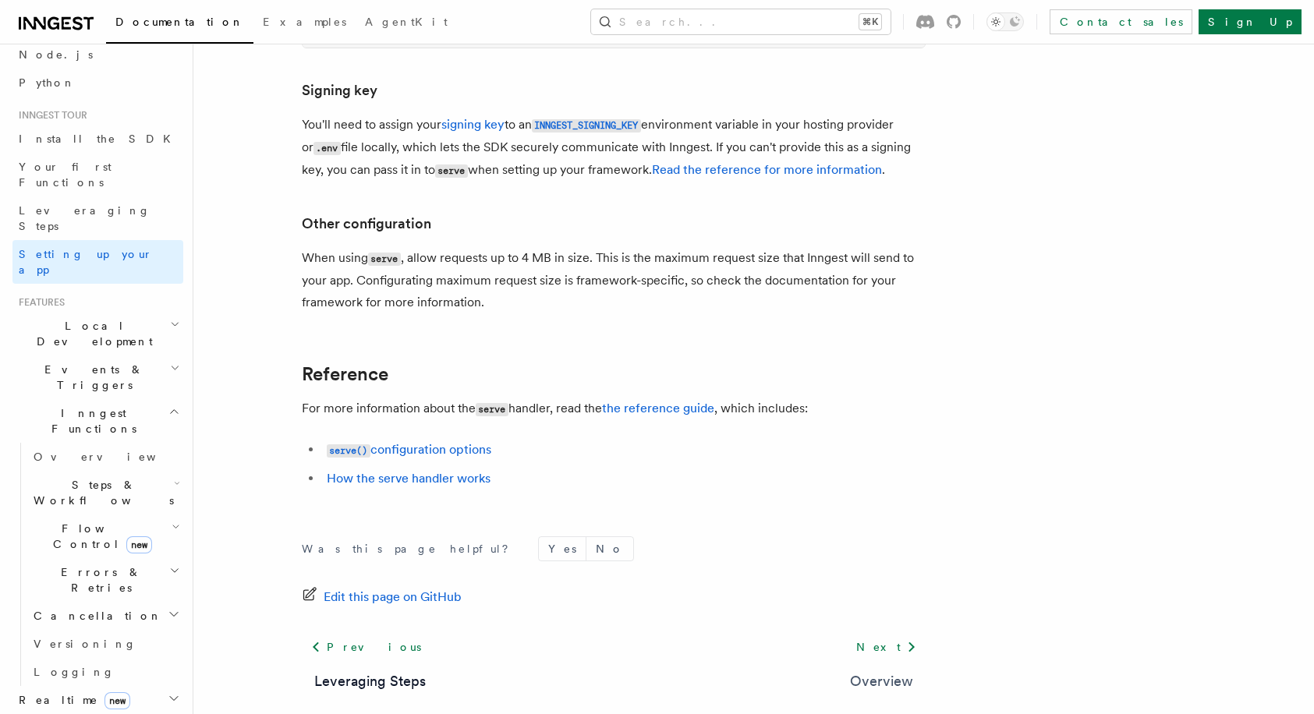
click at [865, 671] on link "Overview" at bounding box center [881, 682] width 63 height 22
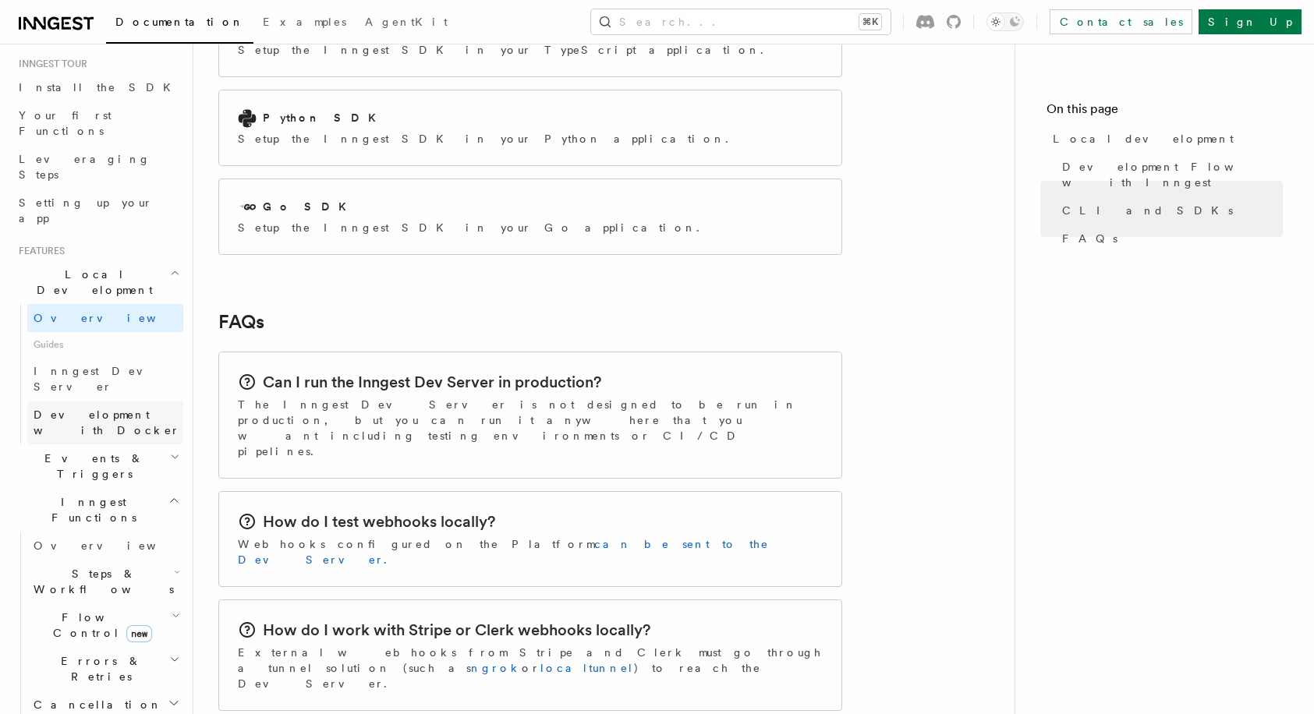
scroll to position [152, 0]
click at [104, 364] on span "Inngest Dev Server" at bounding box center [100, 378] width 133 height 28
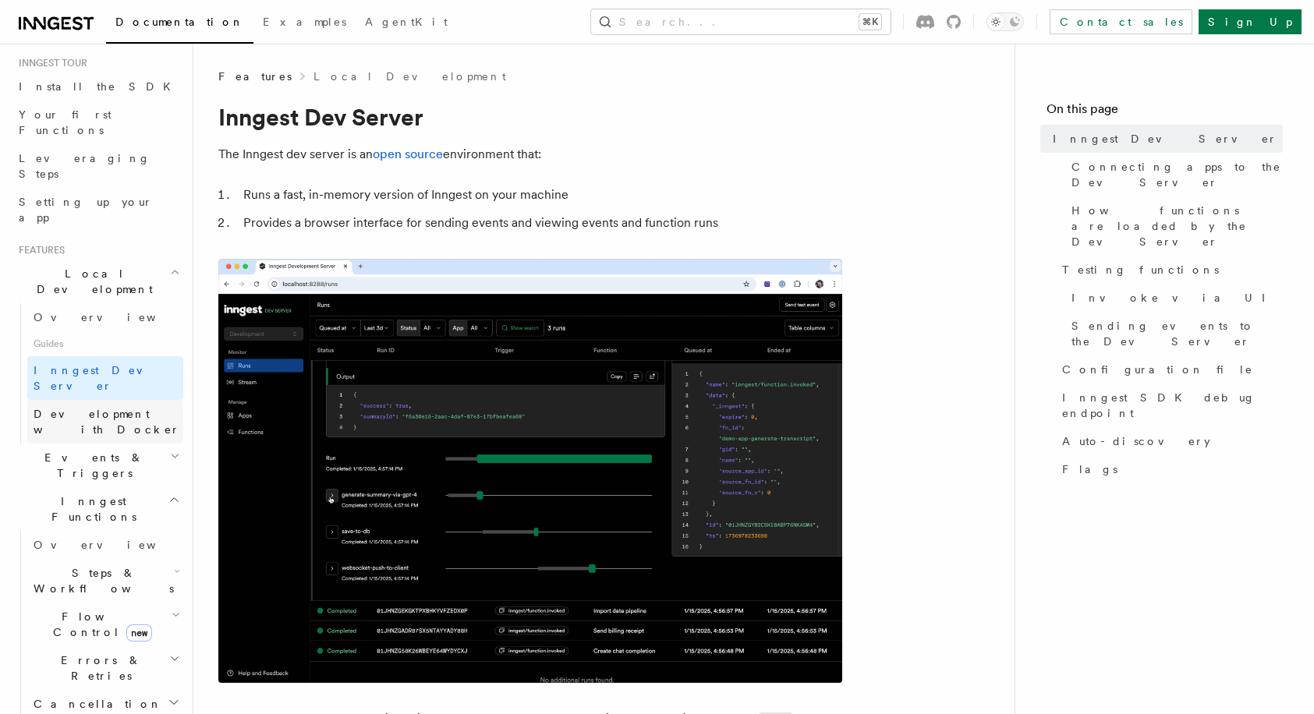
click at [117, 408] on span "Development with Docker" at bounding box center [107, 422] width 147 height 28
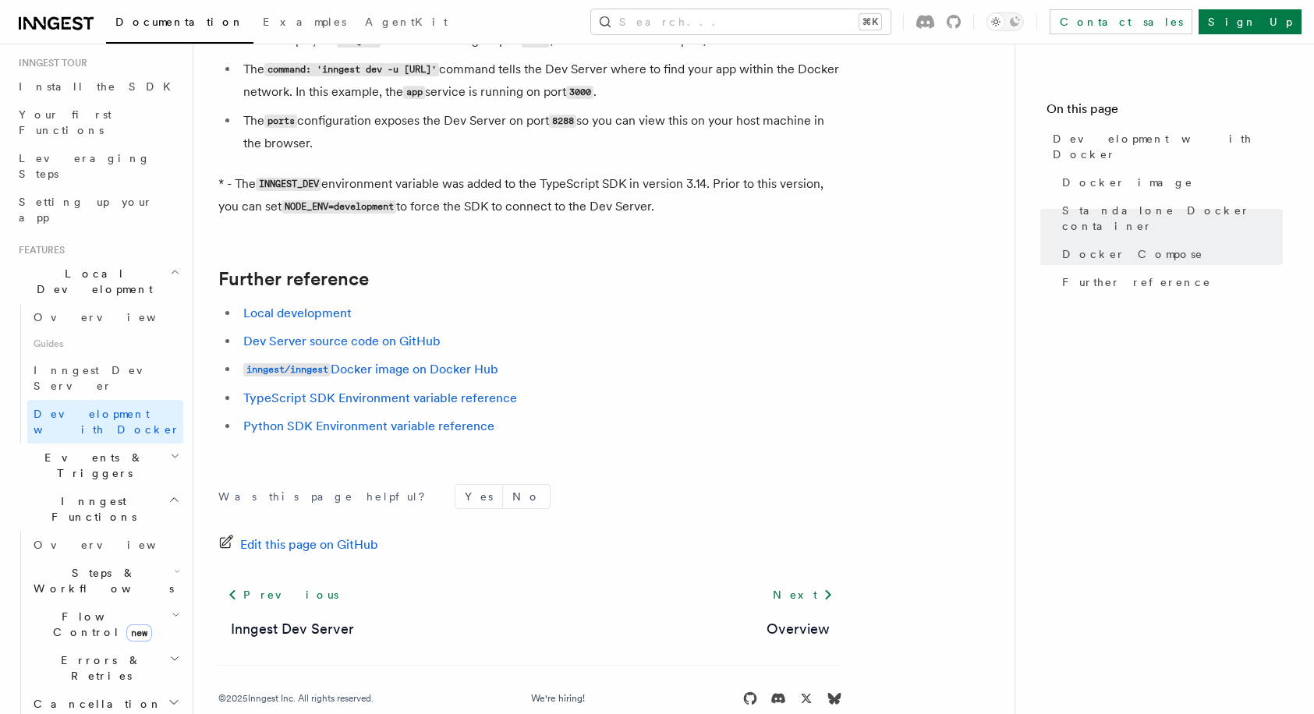
scroll to position [1582, 0]
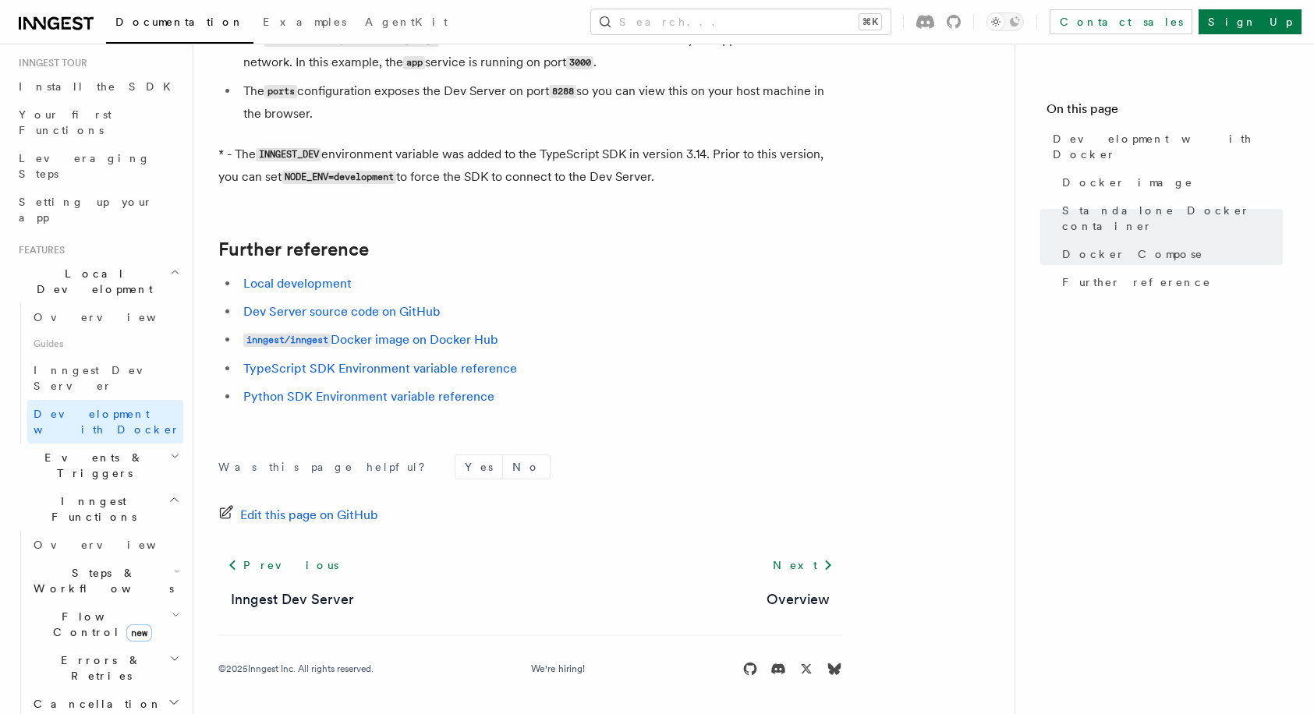
click at [118, 444] on h2 "Events & Triggers" at bounding box center [97, 466] width 171 height 44
click at [81, 487] on link "Overview" at bounding box center [105, 501] width 156 height 28
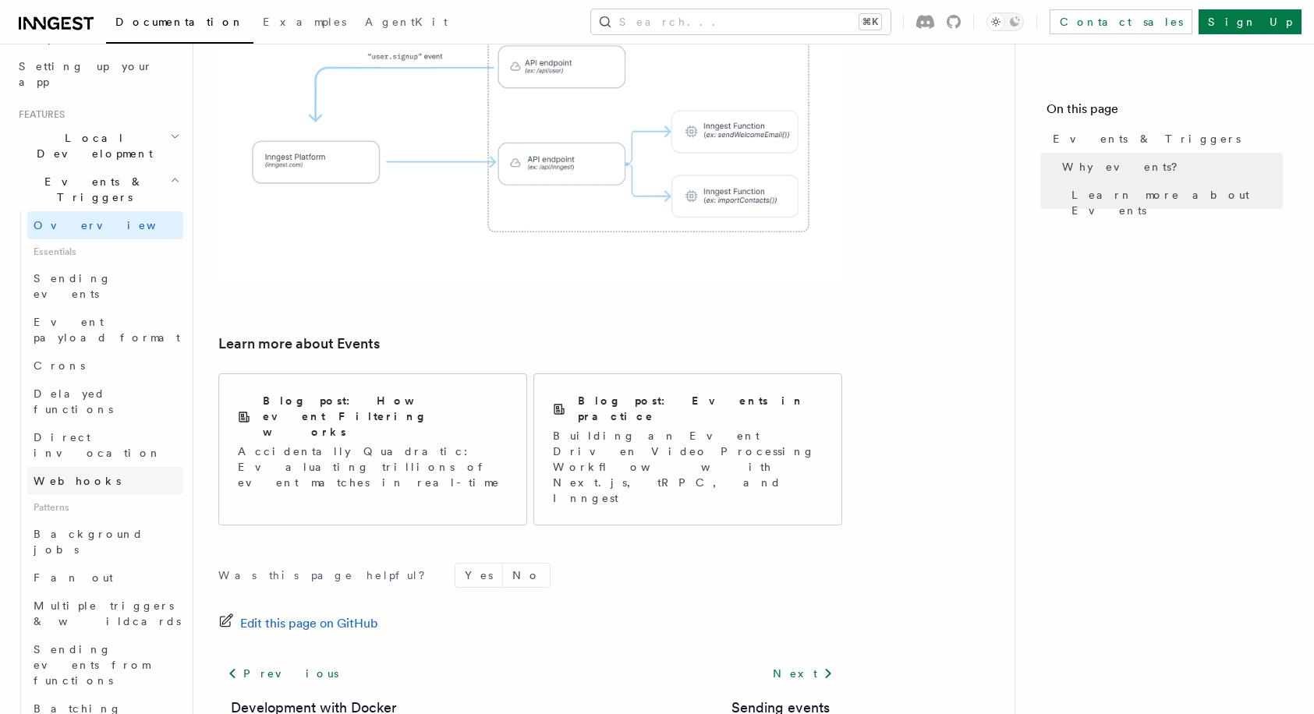
scroll to position [289, 0]
click at [91, 527] on span "Background jobs" at bounding box center [89, 541] width 110 height 28
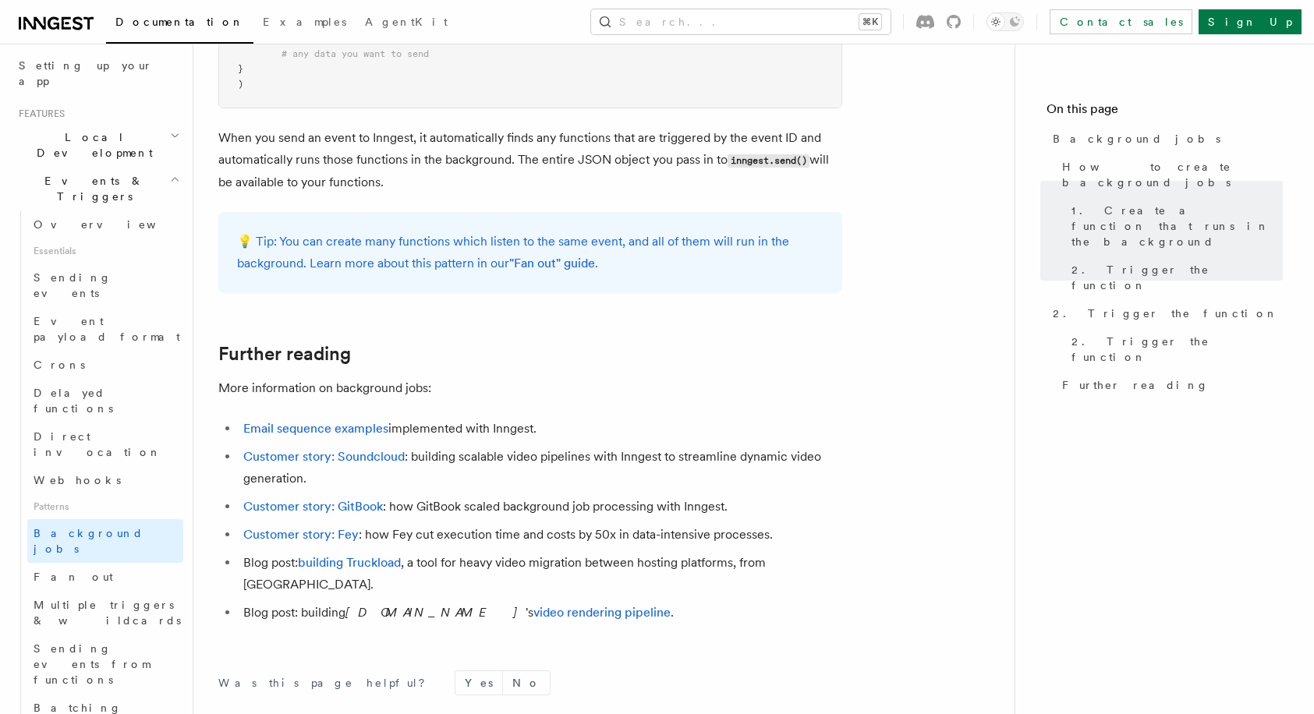
scroll to position [1569, 0]
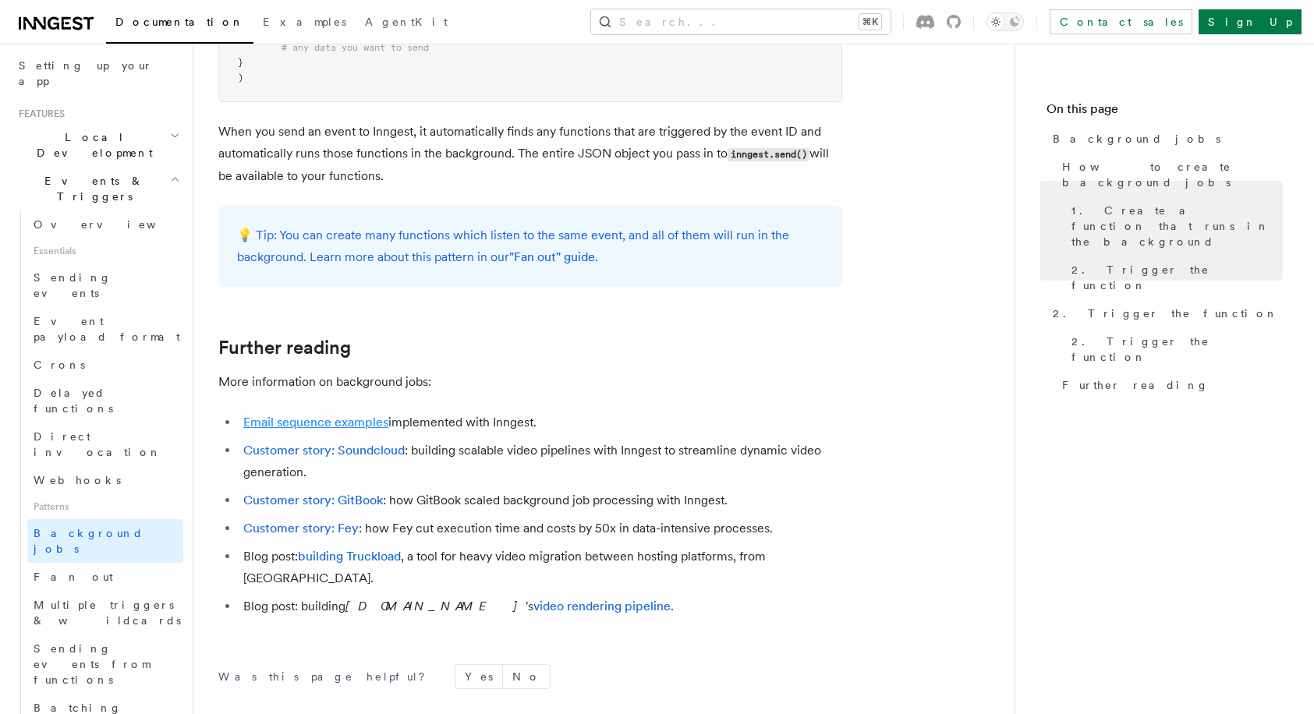
click at [337, 426] on link "Email sequence examples" at bounding box center [315, 422] width 145 height 15
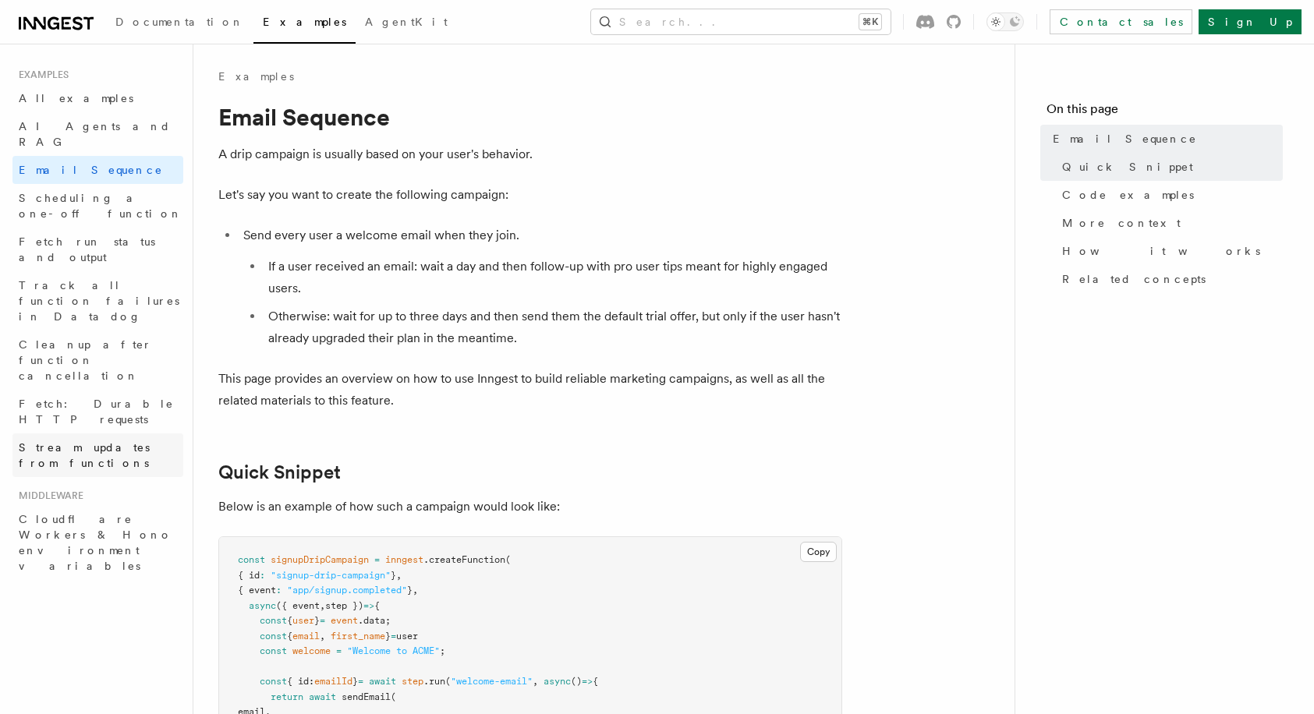
click at [133, 441] on span "Stream updates from functions" at bounding box center [84, 455] width 131 height 28
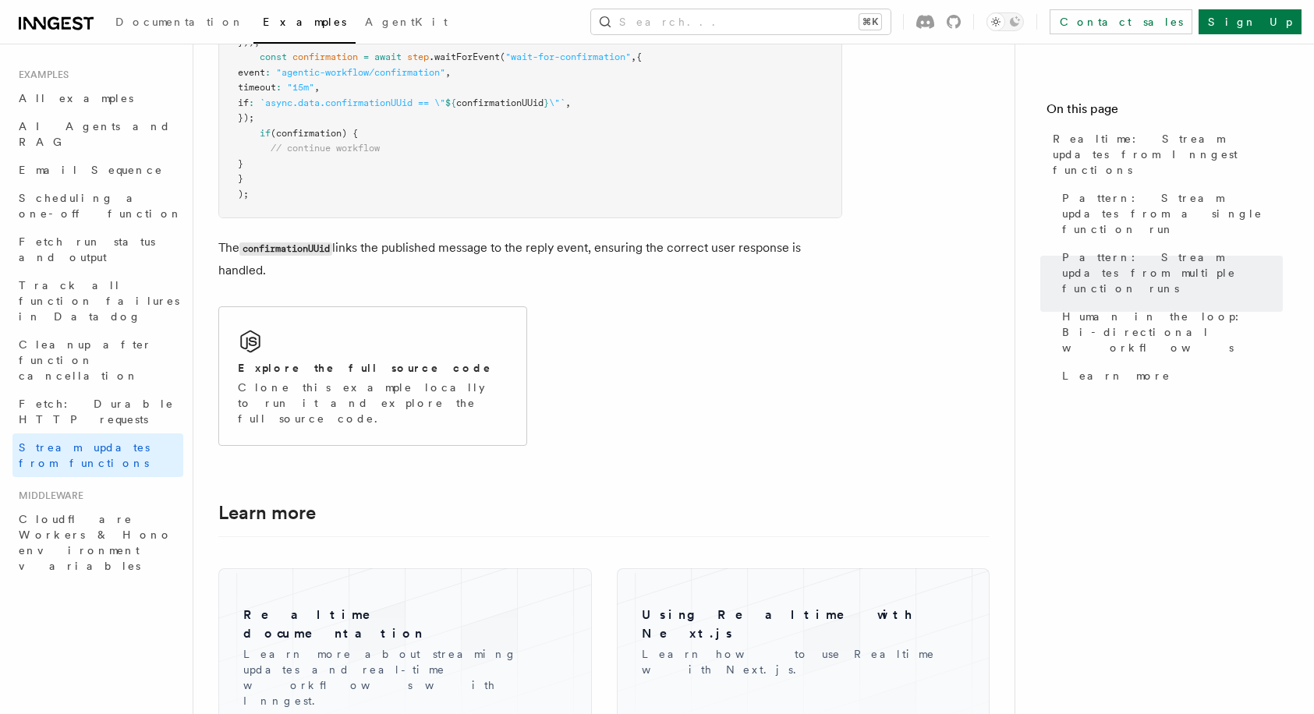
scroll to position [3811, 0]
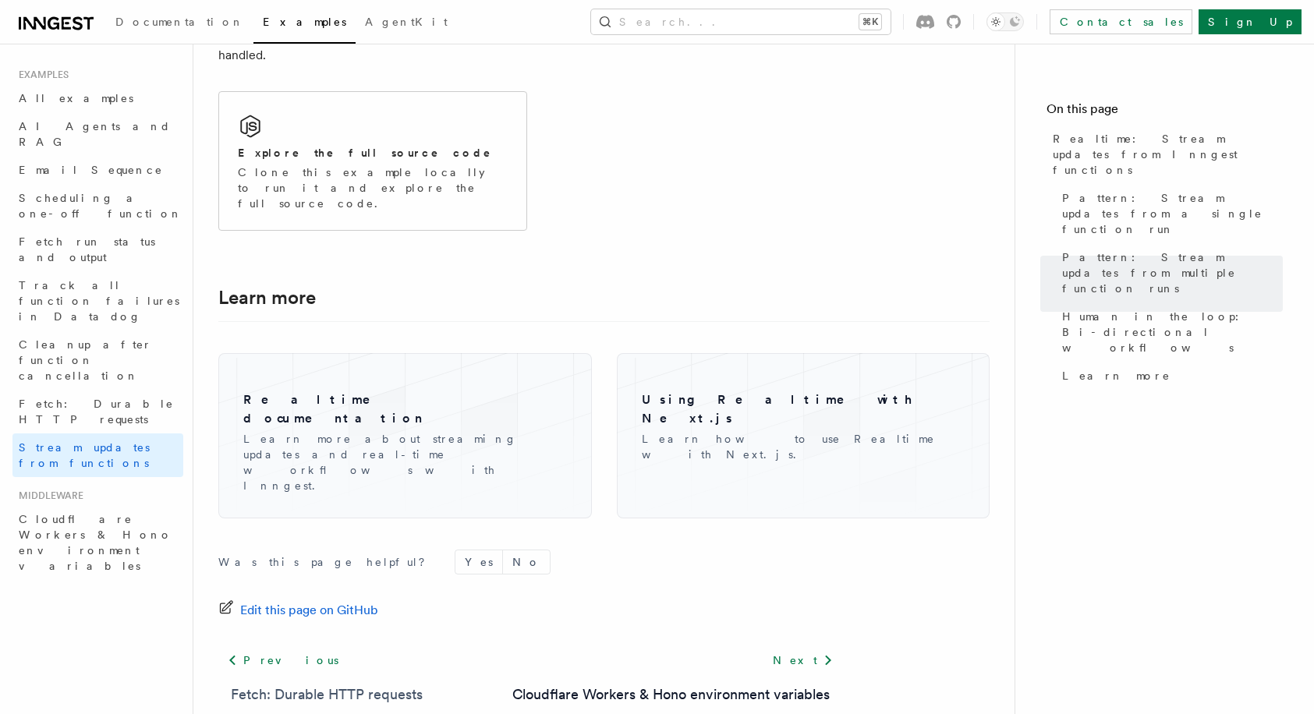
click at [335, 684] on link "Fetch: Durable HTTP requests" at bounding box center [327, 695] width 192 height 22
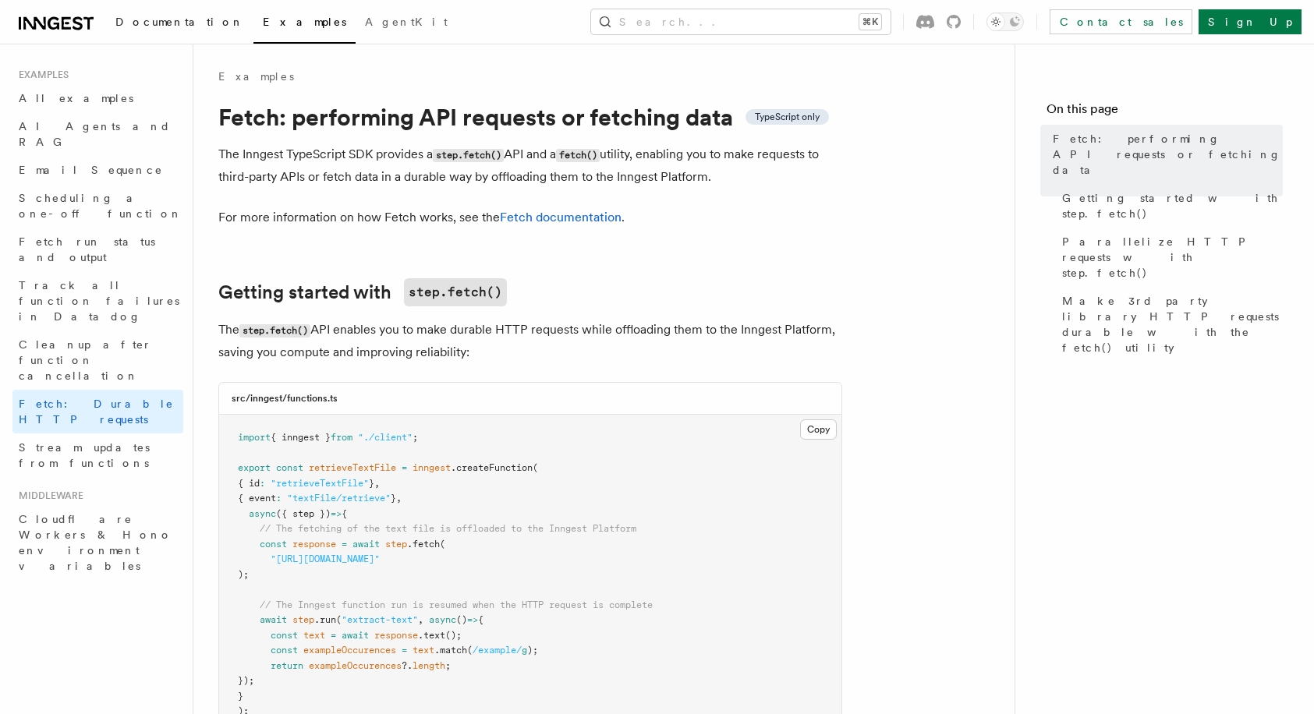
click at [142, 9] on link "Documentation" at bounding box center [179, 23] width 147 height 37
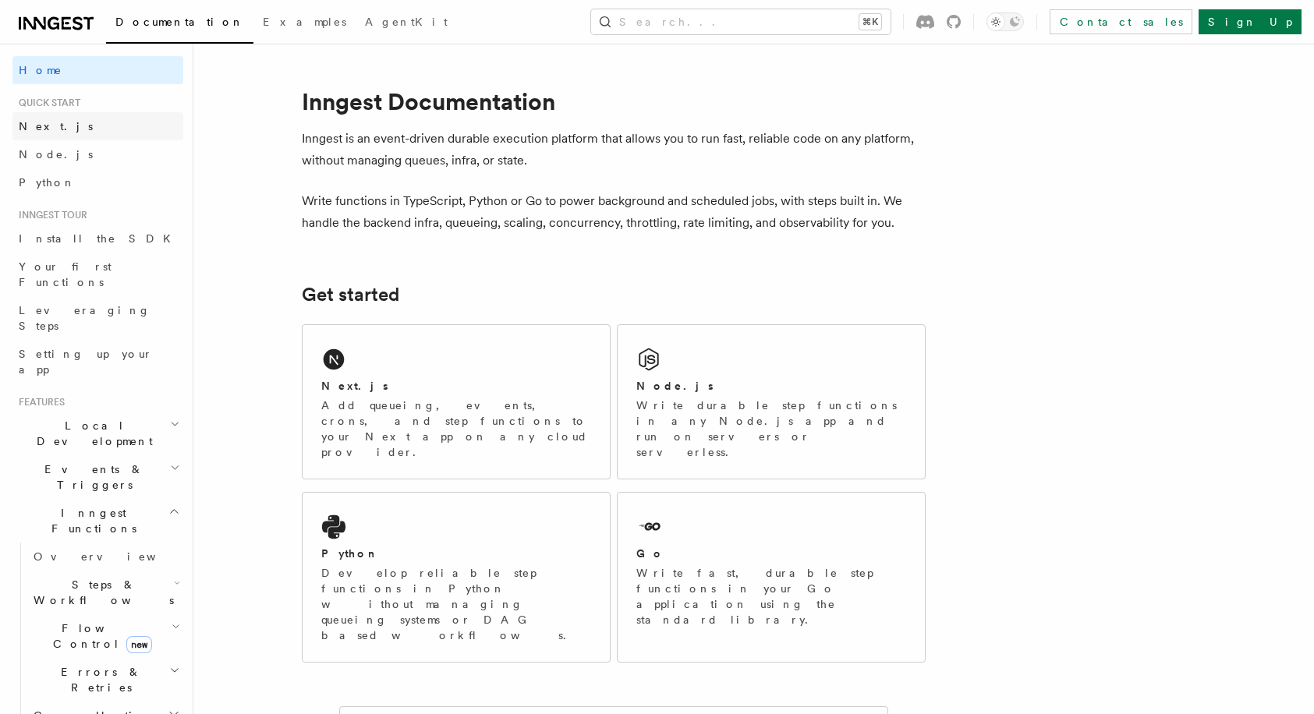
click at [56, 129] on link "Next.js" at bounding box center [97, 126] width 171 height 28
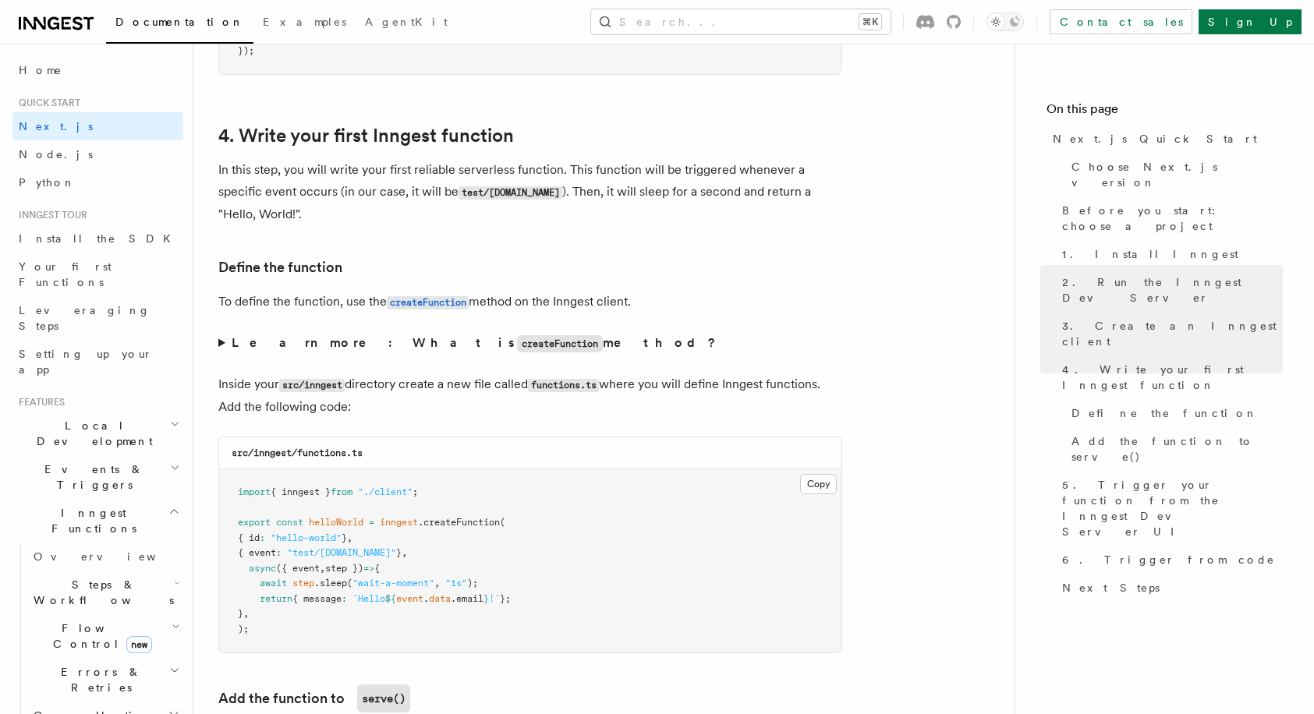
scroll to position [2457, 0]
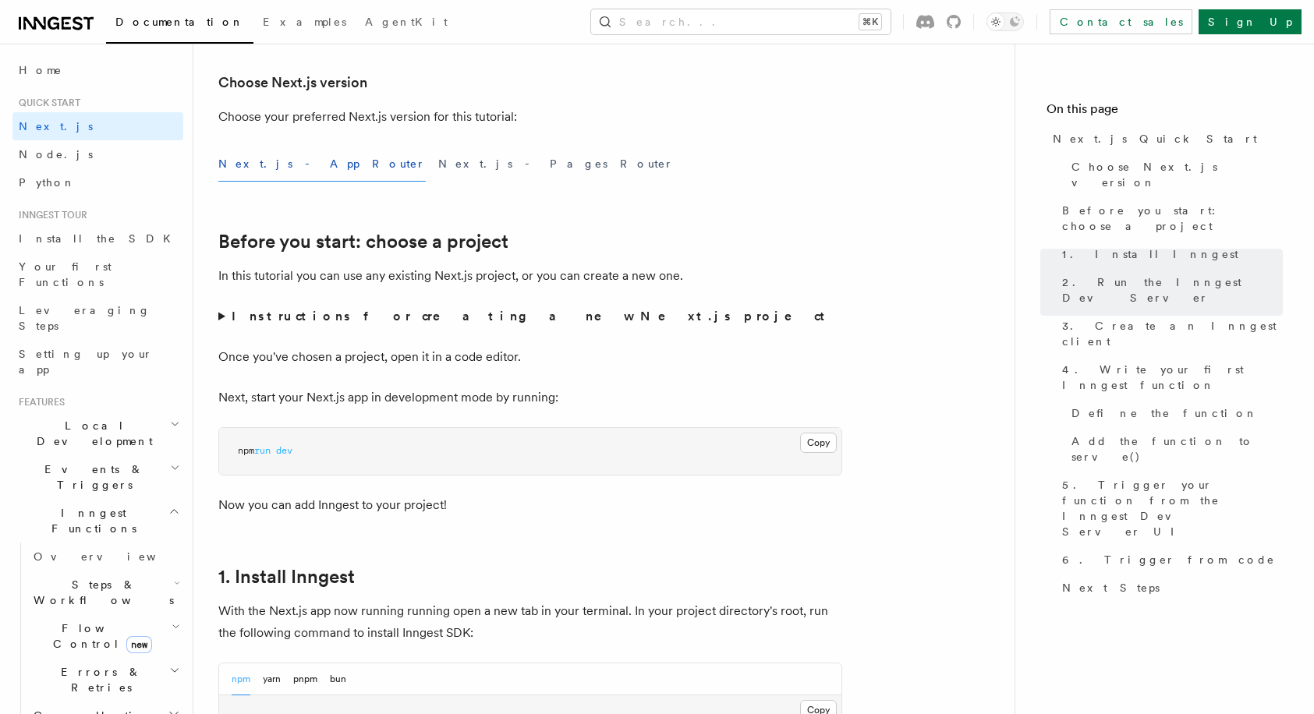
scroll to position [0, 0]
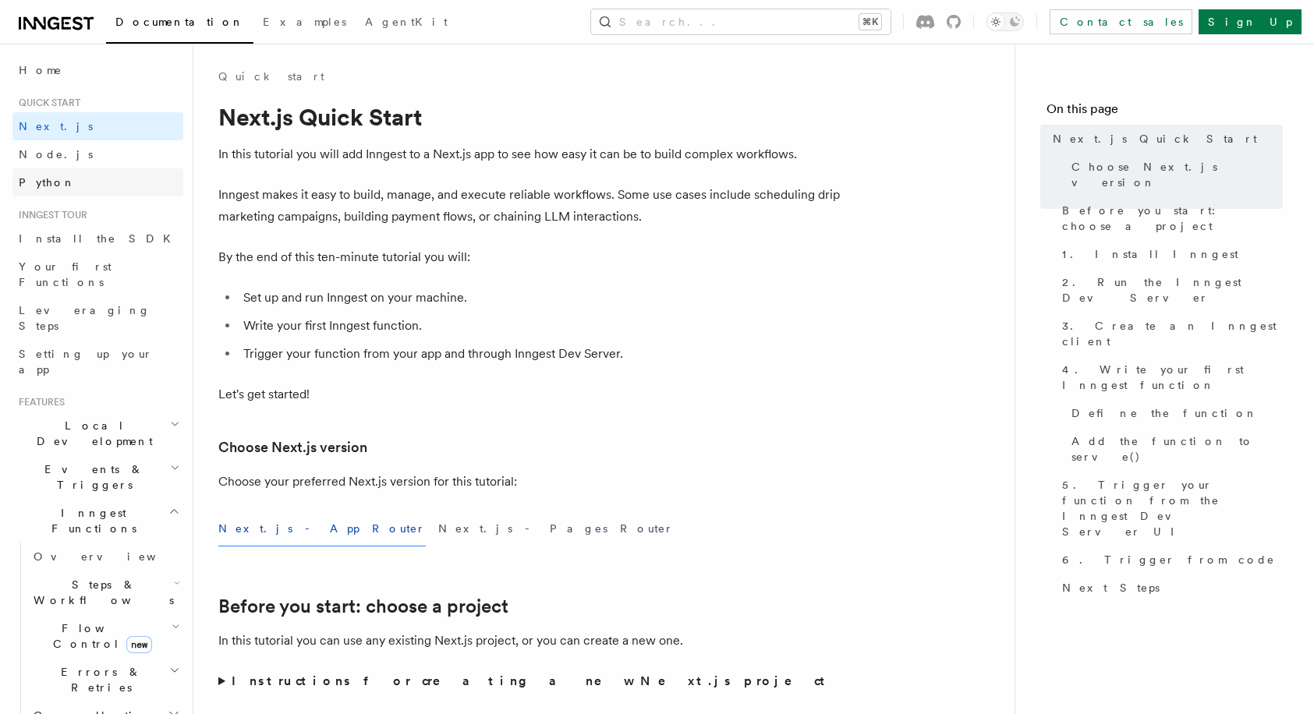
click at [55, 176] on link "Python" at bounding box center [97, 182] width 171 height 28
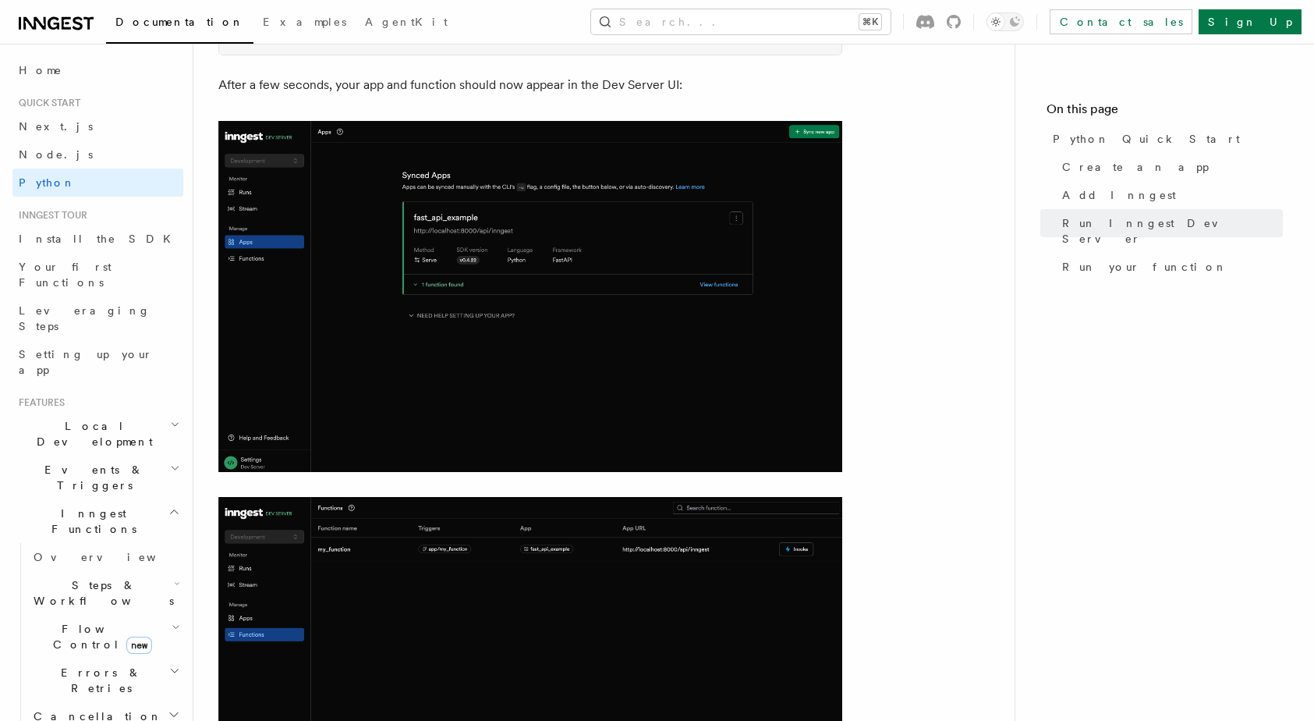
scroll to position [2164, 0]
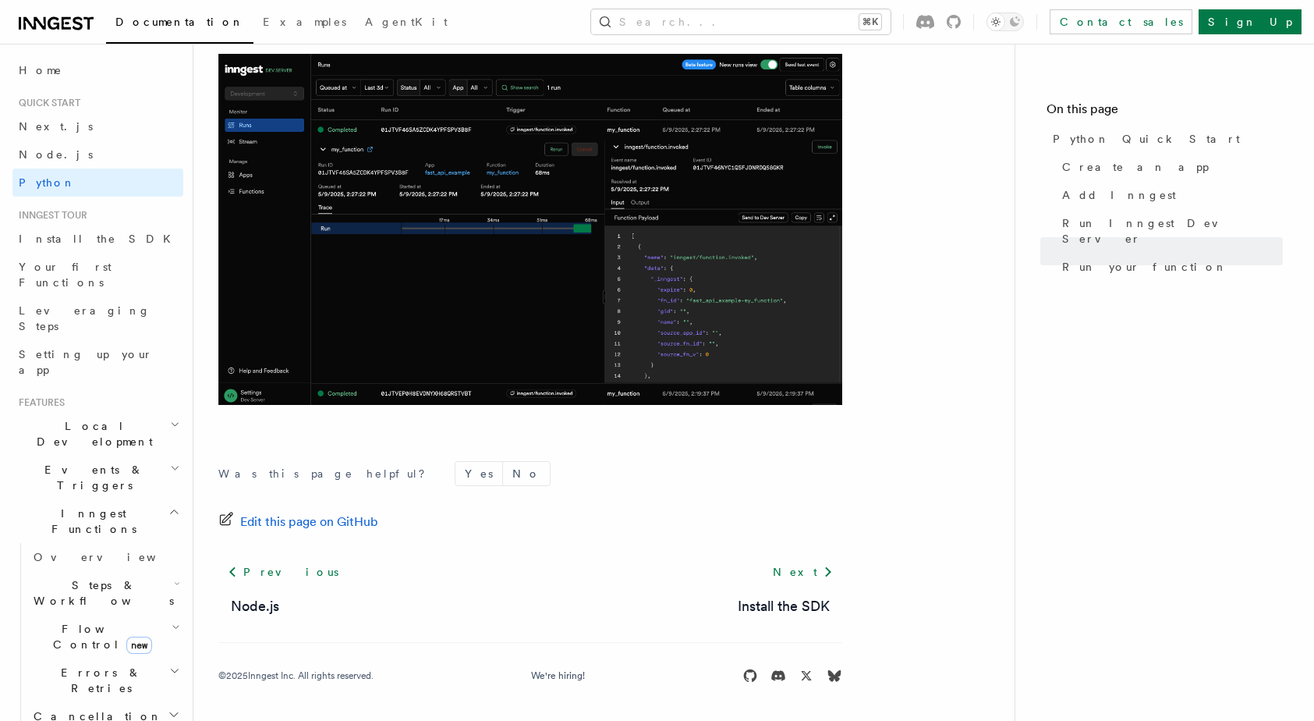
scroll to position [780, 0]
